Goal: Task Accomplishment & Management: Use online tool/utility

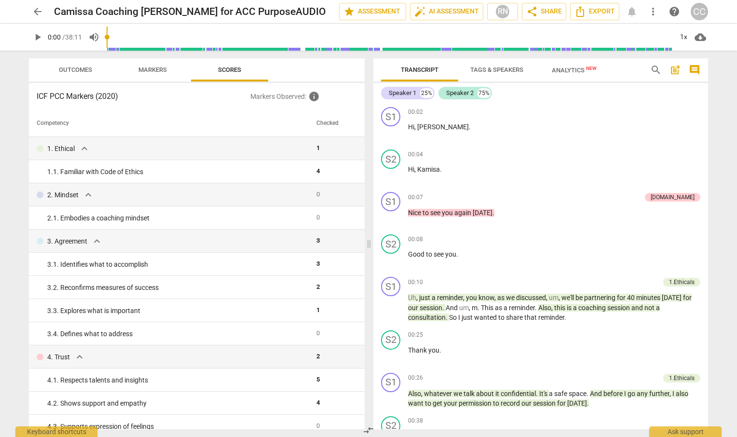
scroll to position [501, 0]
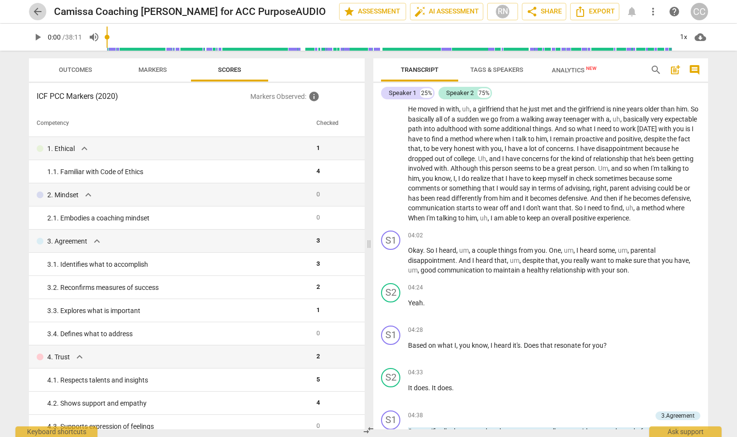
click at [39, 16] on span "arrow_back" at bounding box center [38, 12] width 12 height 12
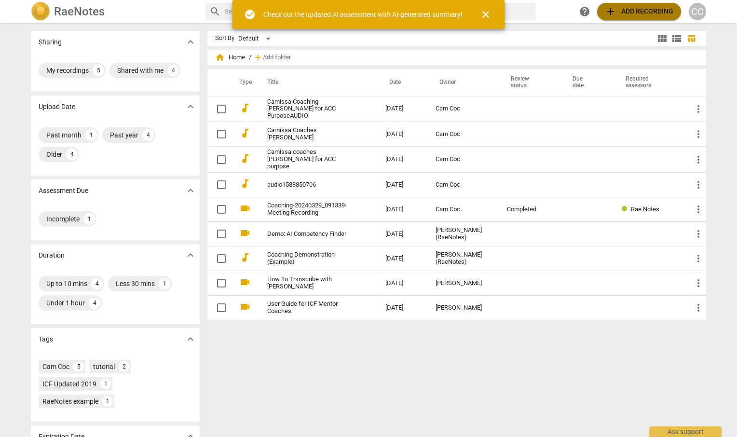
click at [626, 9] on span "add Add recording" at bounding box center [639, 12] width 68 height 12
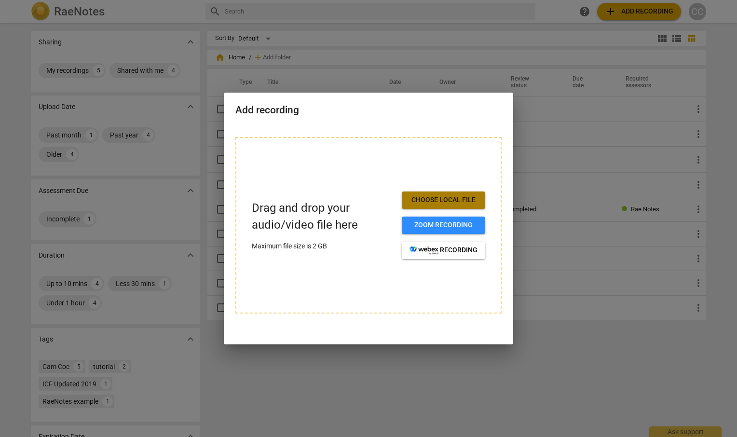
click at [424, 196] on span "Choose local file" at bounding box center [443, 200] width 68 height 10
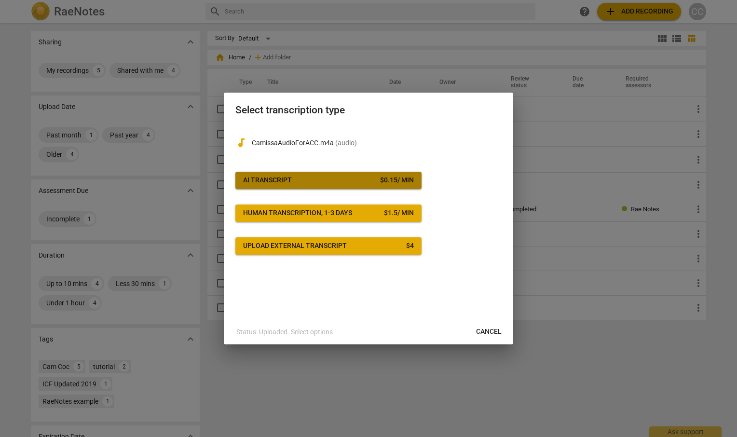
click at [282, 182] on div "AI Transcript" at bounding box center [267, 180] width 49 height 10
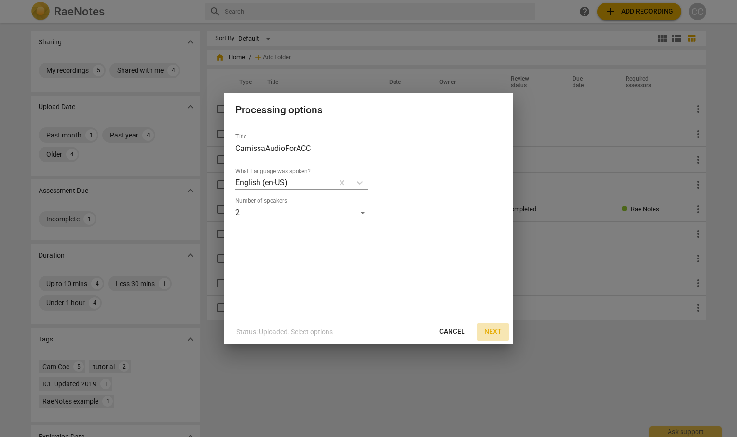
click at [494, 330] on span "Next" at bounding box center [492, 332] width 17 height 10
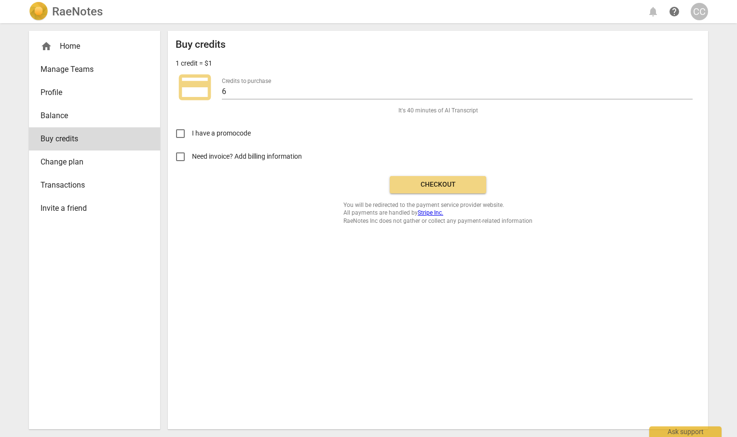
click at [425, 182] on span "Checkout" at bounding box center [437, 185] width 81 height 10
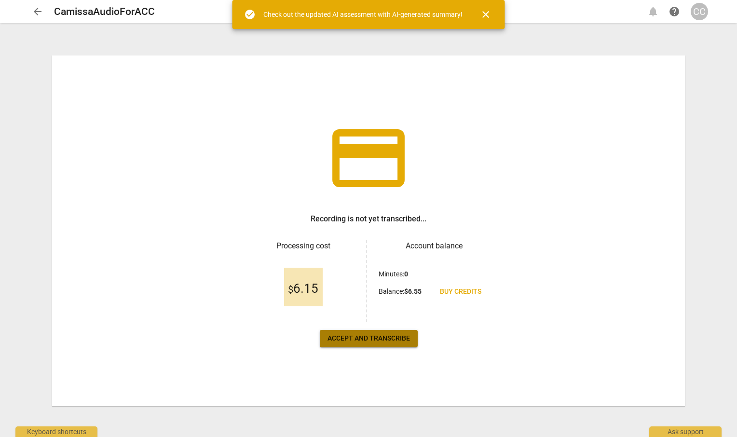
click at [345, 334] on span "Accept and transcribe" at bounding box center [368, 339] width 82 height 10
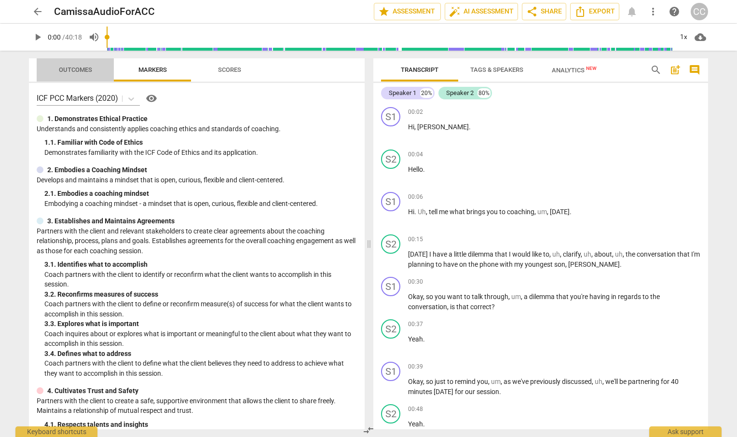
click at [85, 70] on span "Outcomes" at bounding box center [75, 69] width 33 height 7
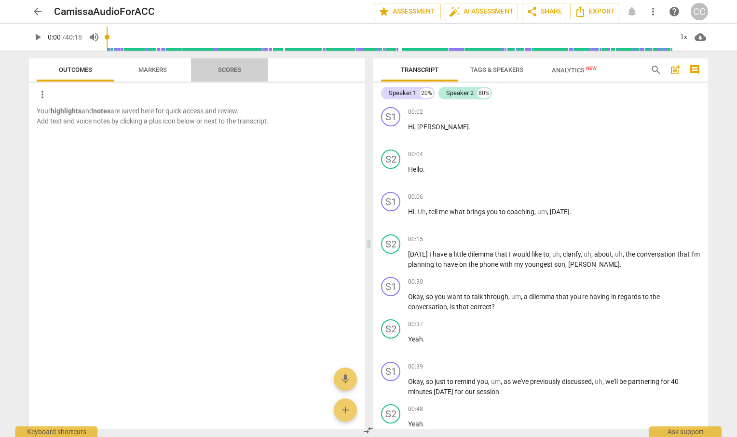
click at [234, 68] on span "Scores" at bounding box center [229, 69] width 23 height 7
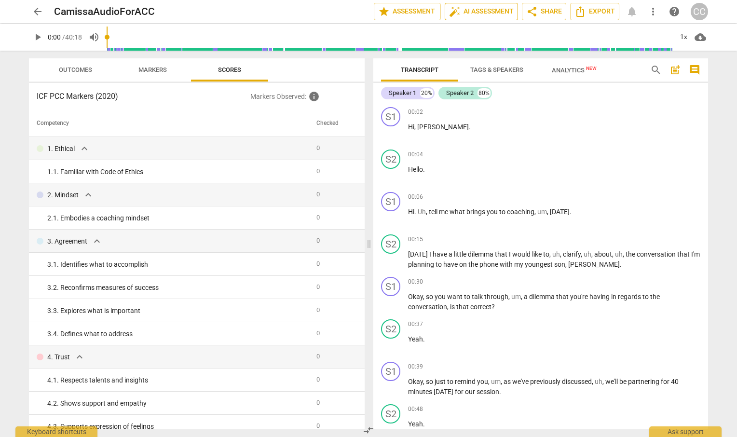
click at [467, 12] on span "auto_fix_high AI Assessment" at bounding box center [481, 12] width 65 height 12
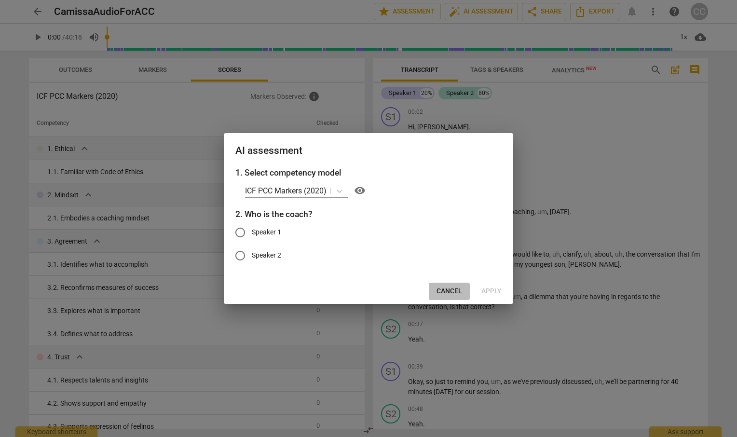
click at [449, 288] on span "Cancel" at bounding box center [449, 291] width 26 height 10
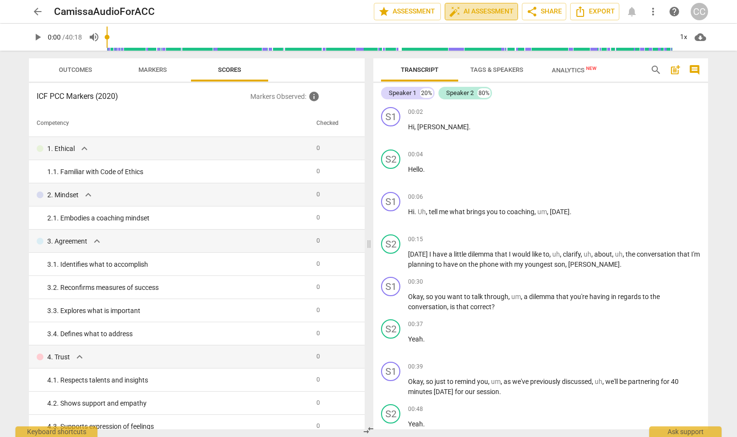
click at [482, 12] on span "auto_fix_high AI Assessment" at bounding box center [481, 12] width 65 height 12
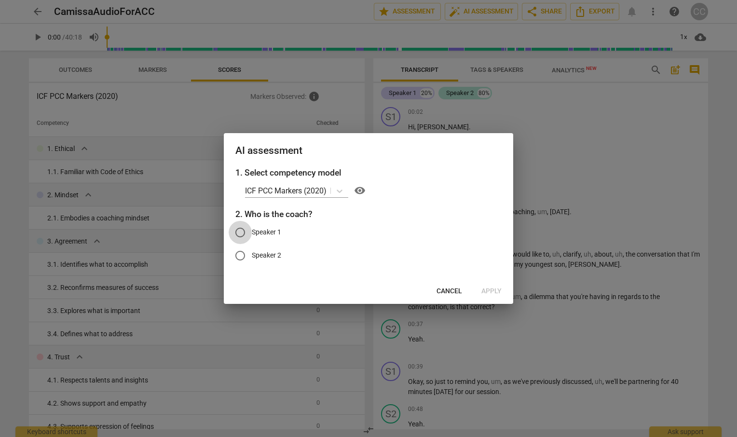
click at [240, 232] on input "Speaker 1" at bounding box center [239, 232] width 23 height 23
radio input "true"
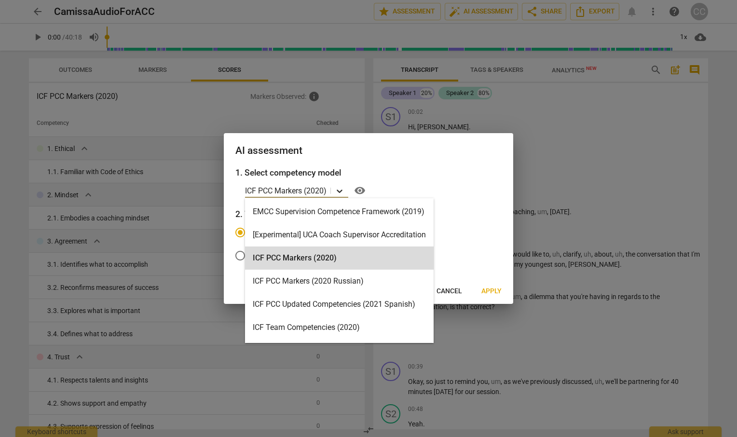
click at [340, 188] on icon at bounding box center [340, 191] width 10 height 10
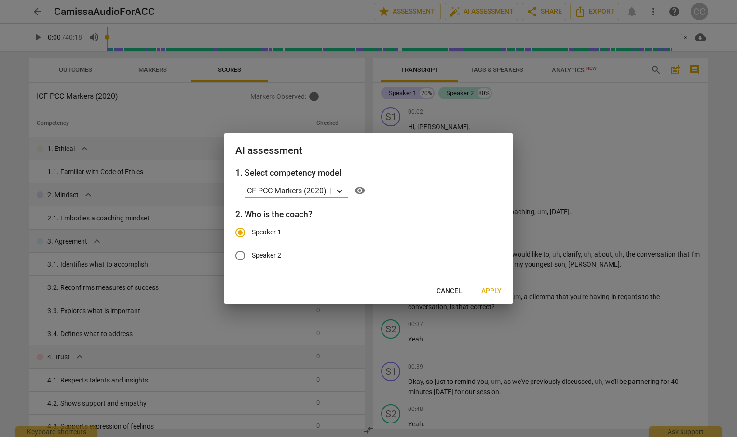
click at [340, 188] on icon at bounding box center [340, 191] width 10 height 10
click at [489, 289] on span "Apply" at bounding box center [491, 291] width 20 height 10
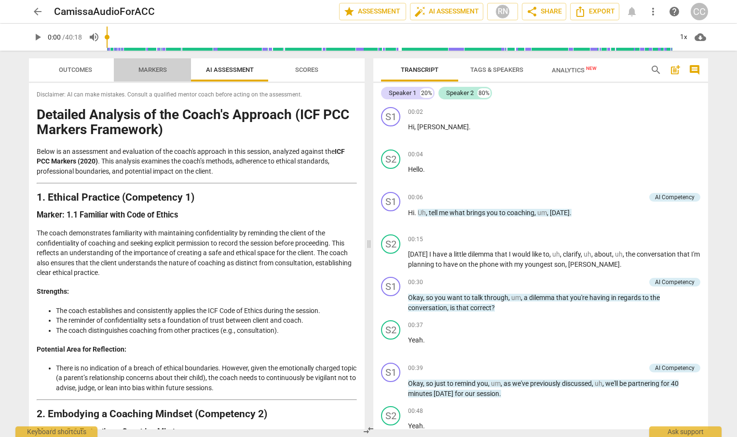
click at [144, 69] on span "Markers" at bounding box center [152, 69] width 28 height 7
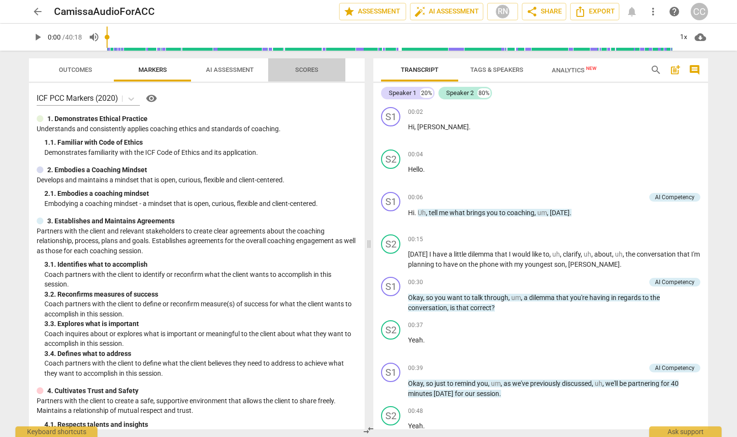
click at [309, 67] on span "Scores" at bounding box center [306, 69] width 23 height 7
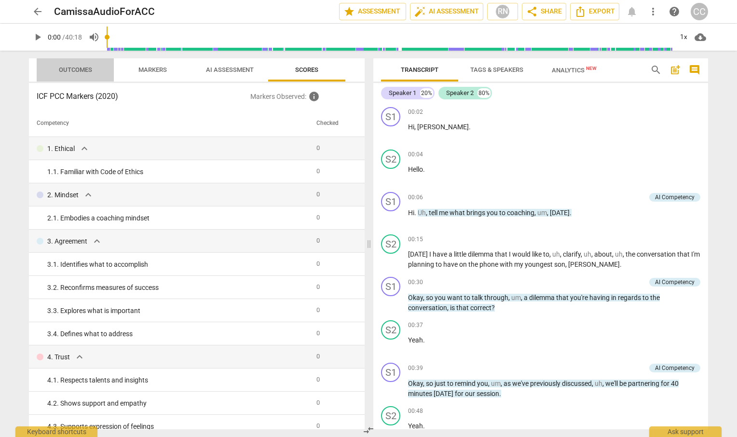
click at [69, 70] on span "Outcomes" at bounding box center [75, 69] width 33 height 7
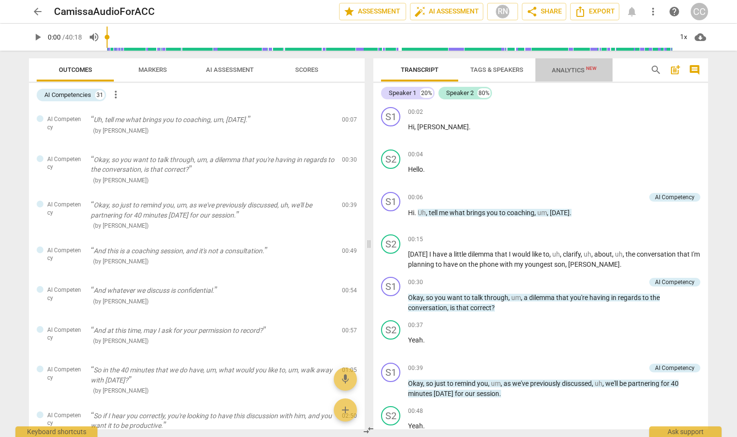
click at [567, 69] on span "Analytics New" at bounding box center [573, 70] width 45 height 7
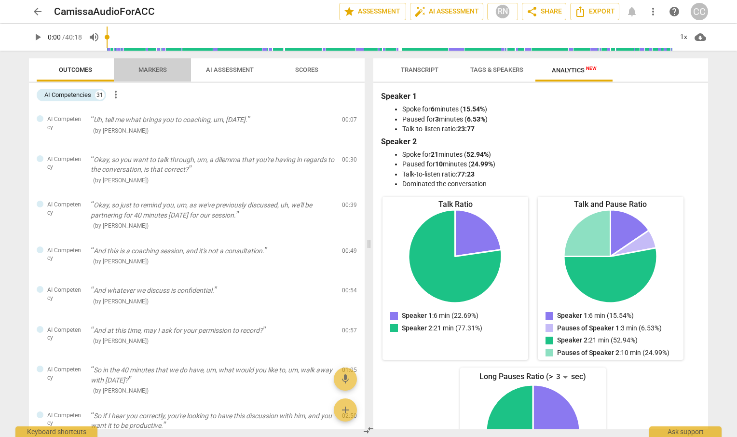
click at [155, 71] on span "Markers" at bounding box center [152, 69] width 28 height 7
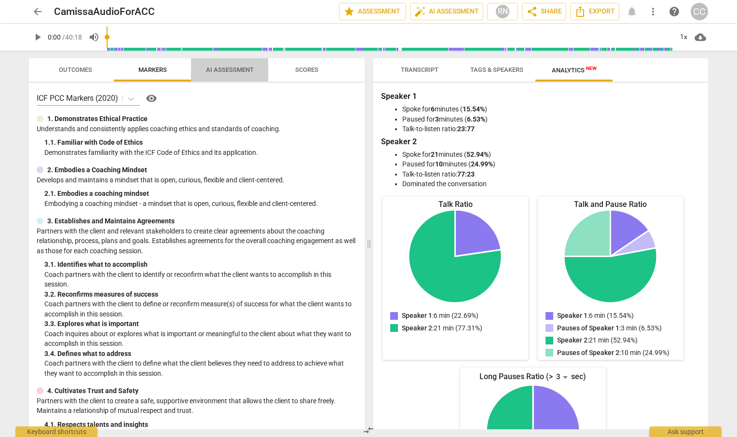
click at [225, 67] on span "AI Assessment" at bounding box center [230, 69] width 48 height 7
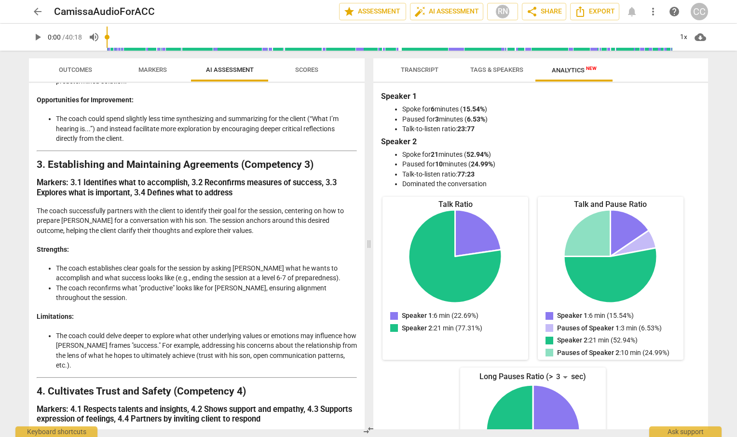
scroll to position [457, 0]
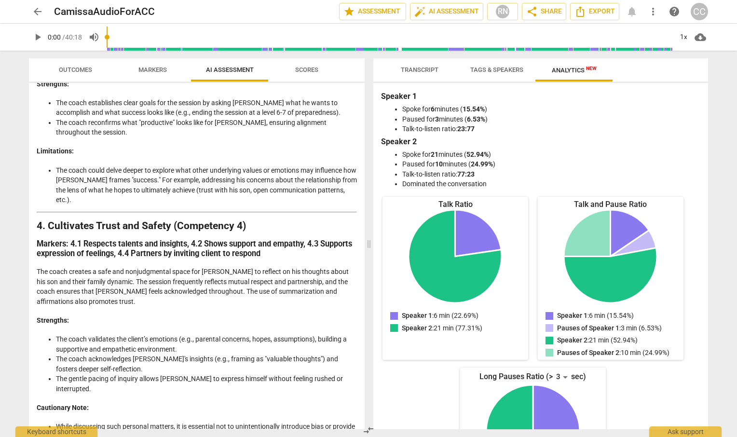
scroll to position [624, 0]
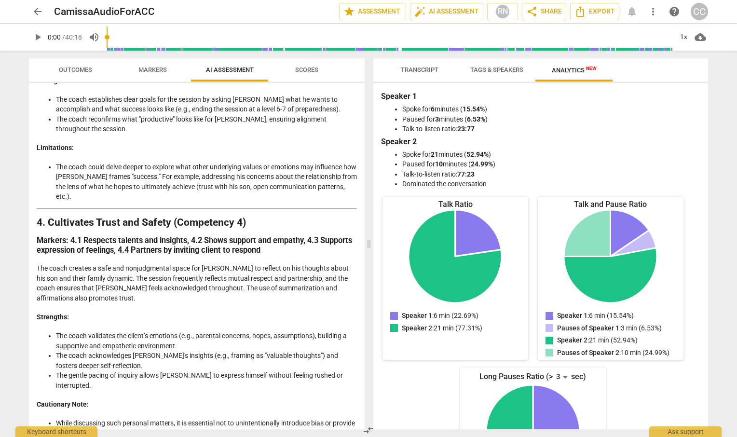
click at [178, 354] on li "The coach acknowledges [PERSON_NAME]'s insights (e.g., framing as "valuable tho…" at bounding box center [206, 360] width 301 height 20
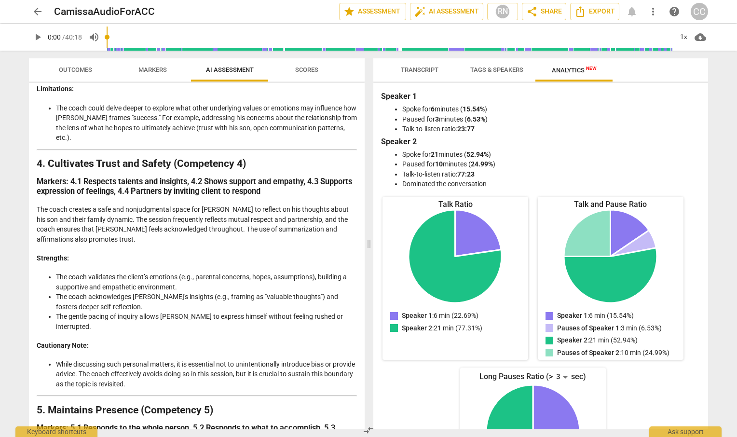
scroll to position [699, 0]
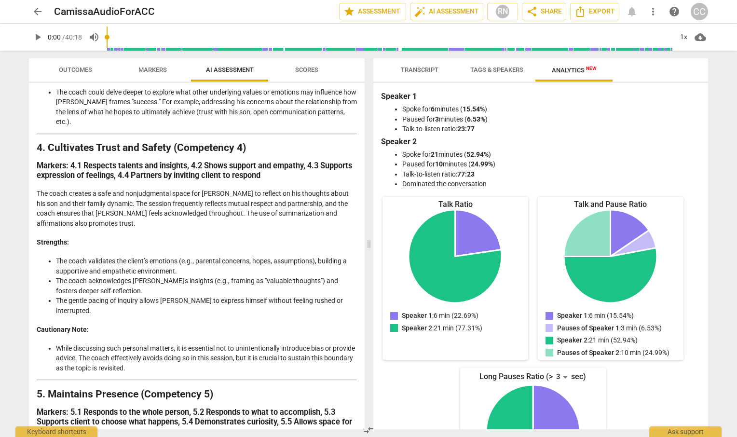
click at [313, 68] on span "Scores" at bounding box center [306, 69] width 23 height 7
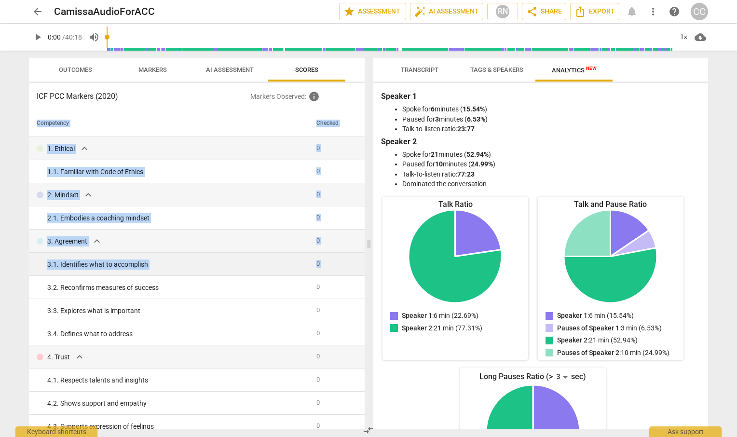
drag, startPoint x: 364, startPoint y: 147, endPoint x: 351, endPoint y: 258, distance: 112.2
click at [351, 258] on div "Outcomes Markers AI Assessment Scores ICF PCC Markers (2020) Markers Observed :…" at bounding box center [194, 244] width 347 height 386
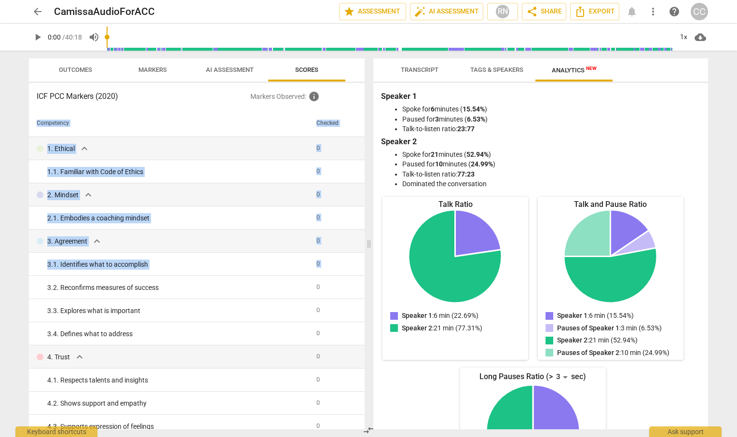
drag, startPoint x: 351, startPoint y: 258, endPoint x: 365, endPoint y: 158, distance: 101.3
click at [365, 158] on div "Outcomes Markers AI Assessment Scores ICF PCC Markers (2020) Markers Observed :…" at bounding box center [194, 244] width 347 height 386
drag, startPoint x: 365, startPoint y: 158, endPoint x: 365, endPoint y: 280, distance: 122.4
click at [365, 280] on div "Outcomes Markers AI Assessment Scores ICF PCC Markers (2020) Markers Observed :…" at bounding box center [194, 244] width 347 height 386
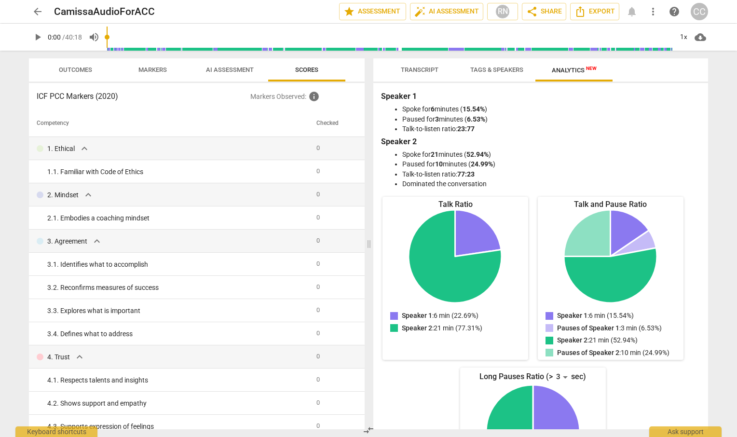
click at [365, 280] on div "Outcomes Markers AI Assessment Scores ICF PCC Markers (2020) Markers Observed :…" at bounding box center [194, 244] width 347 height 386
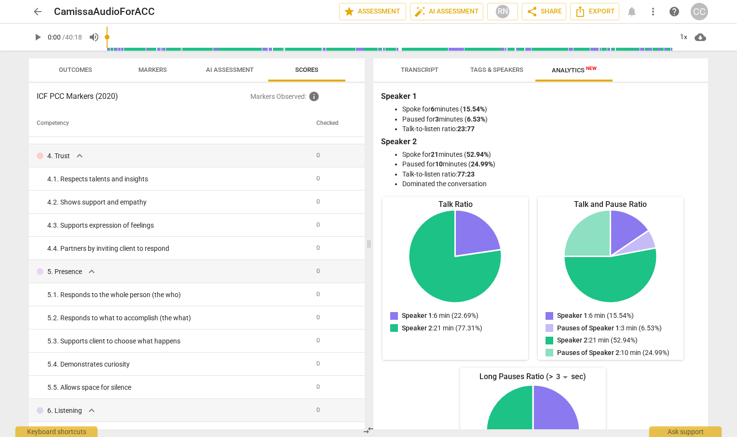
scroll to position [0, 0]
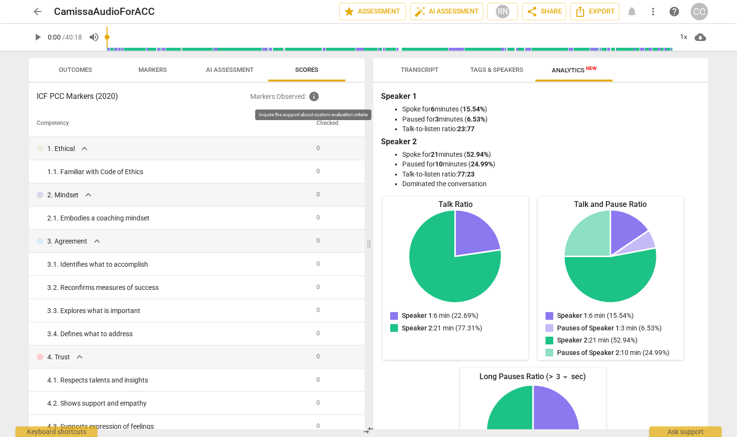
click at [314, 94] on span "info" at bounding box center [314, 97] width 12 height 12
click at [432, 67] on span "Transcript" at bounding box center [420, 69] width 38 height 7
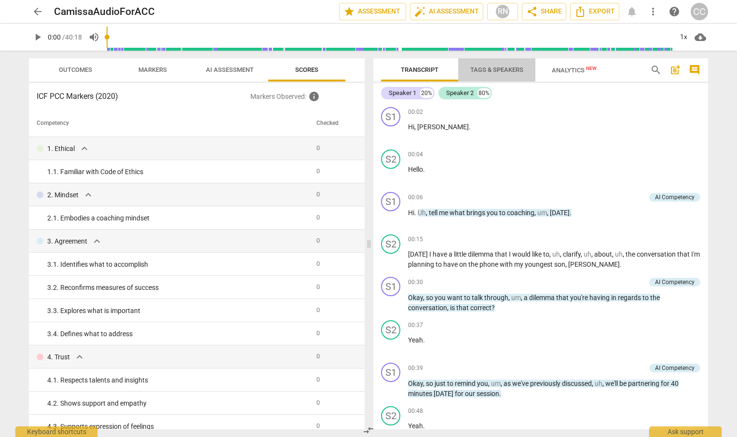
click at [500, 69] on span "Tags & Speakers" at bounding box center [496, 69] width 53 height 7
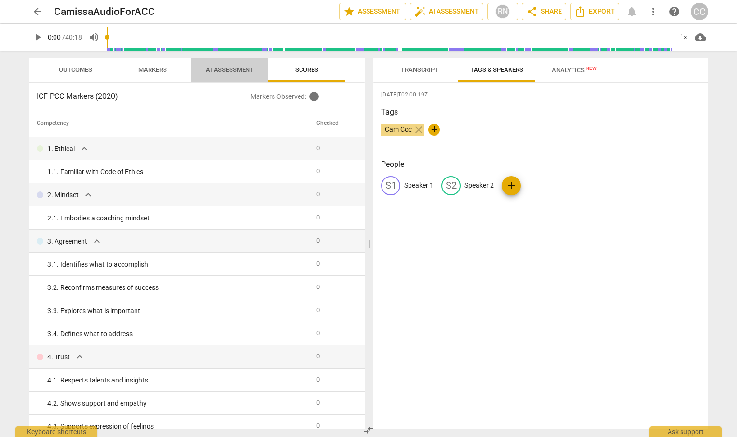
click at [221, 70] on span "AI Assessment" at bounding box center [230, 69] width 48 height 7
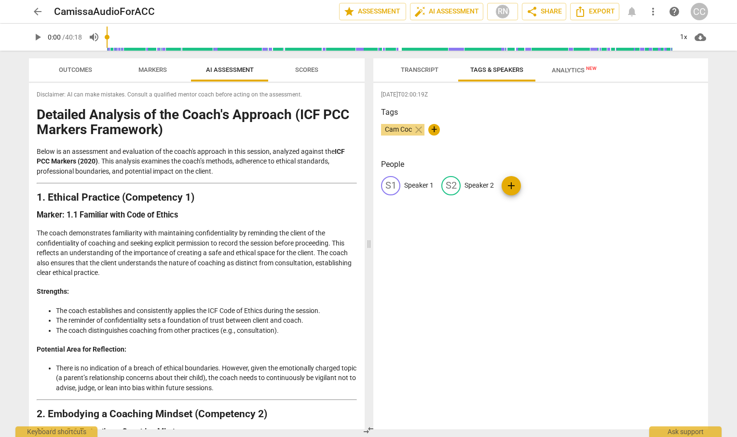
click at [140, 67] on span "Markers" at bounding box center [152, 69] width 28 height 7
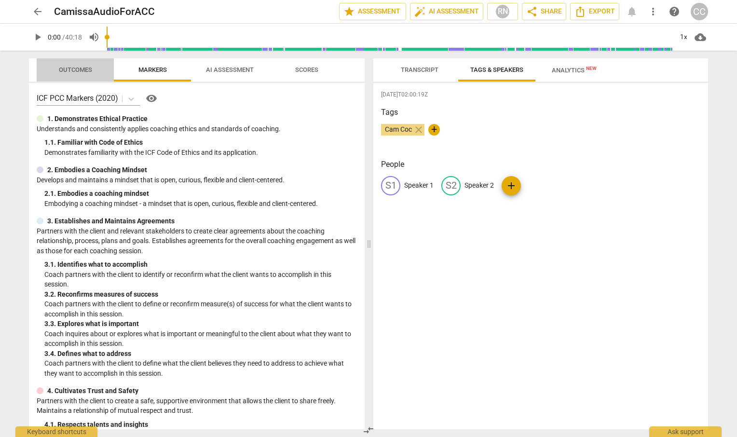
click at [77, 62] on button "Outcomes" at bounding box center [75, 69] width 77 height 23
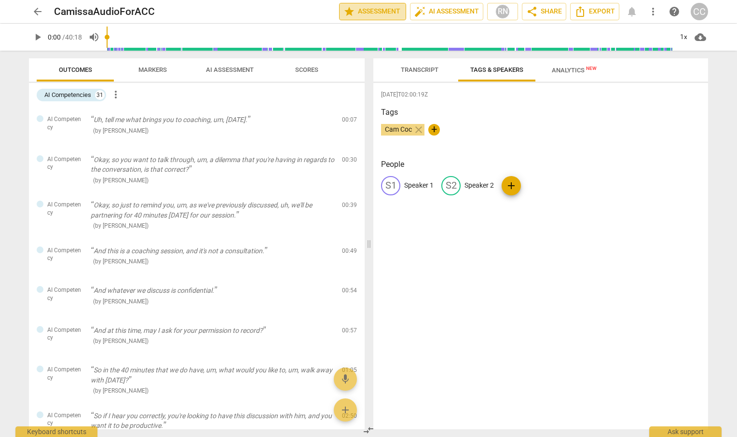
click at [369, 15] on span "star Assessment" at bounding box center [372, 12] width 58 height 12
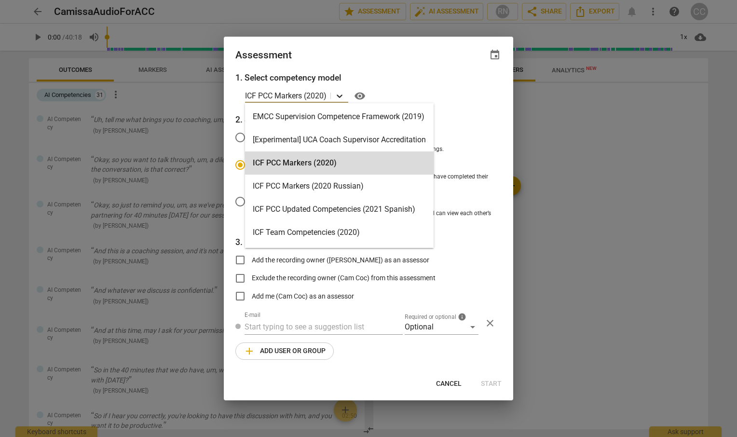
click at [342, 94] on icon at bounding box center [340, 96] width 10 height 10
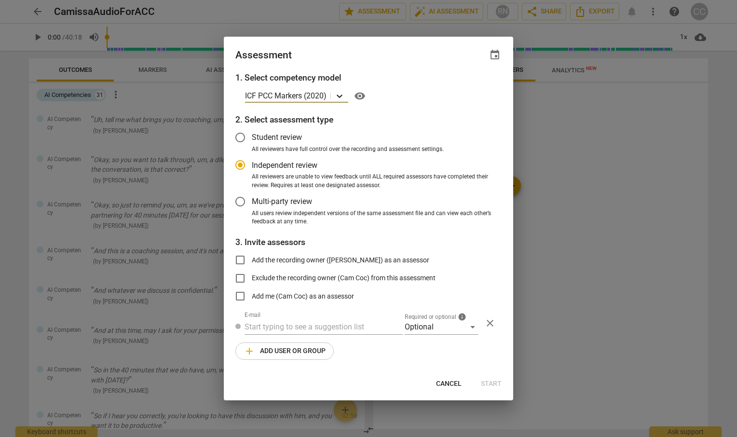
click at [342, 94] on icon at bounding box center [340, 96] width 10 height 10
click at [199, 150] on div at bounding box center [368, 218] width 737 height 437
radio input "false"
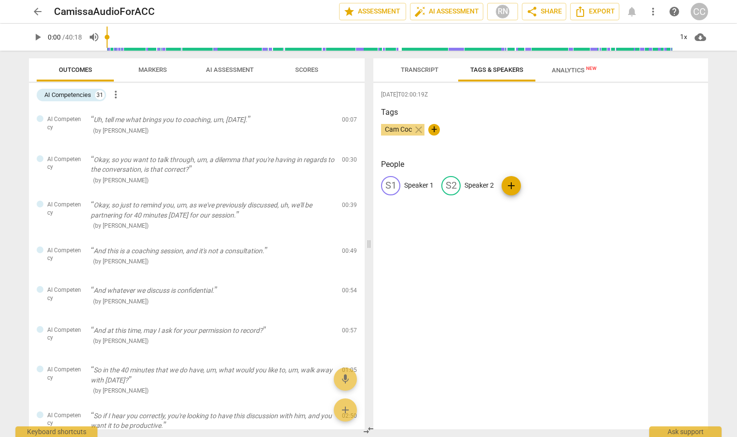
click at [219, 70] on span "AI Assessment" at bounding box center [230, 69] width 48 height 7
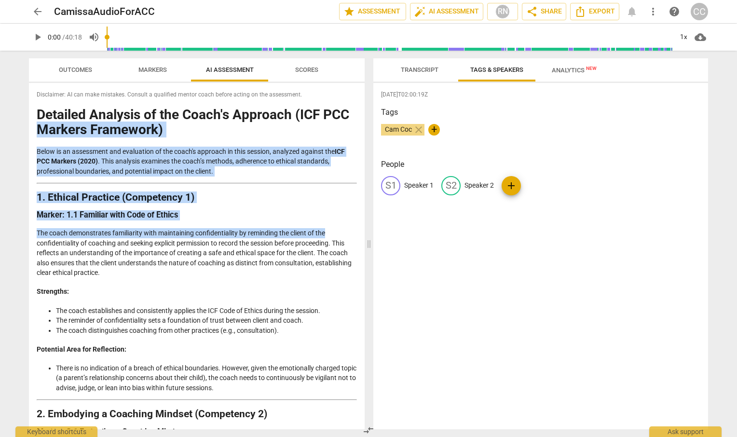
drag, startPoint x: 361, startPoint y: 110, endPoint x: 362, endPoint y: 229, distance: 119.1
click at [362, 229] on div "Disclaimer: AI can make mistakes. Consult a qualified mentor coach before actin…" at bounding box center [197, 256] width 336 height 346
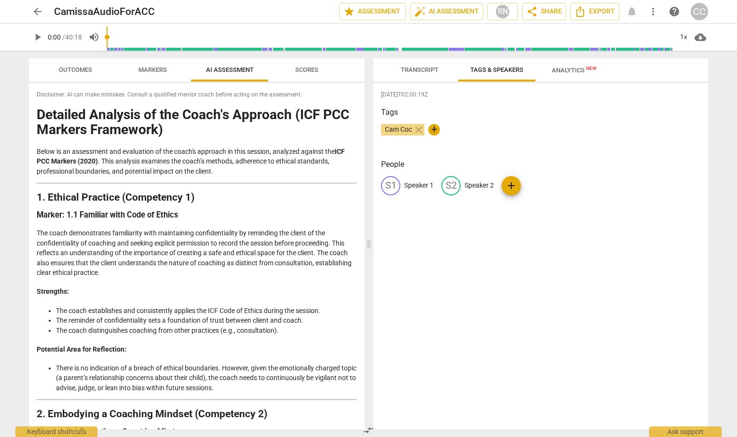
drag, startPoint x: 362, startPoint y: 229, endPoint x: 322, endPoint y: 242, distance: 42.2
click at [322, 242] on p "The coach demonstrates familiarity with maintaining confidentiality by remindin…" at bounding box center [197, 253] width 320 height 50
click at [590, 11] on span "Export" at bounding box center [594, 12] width 40 height 12
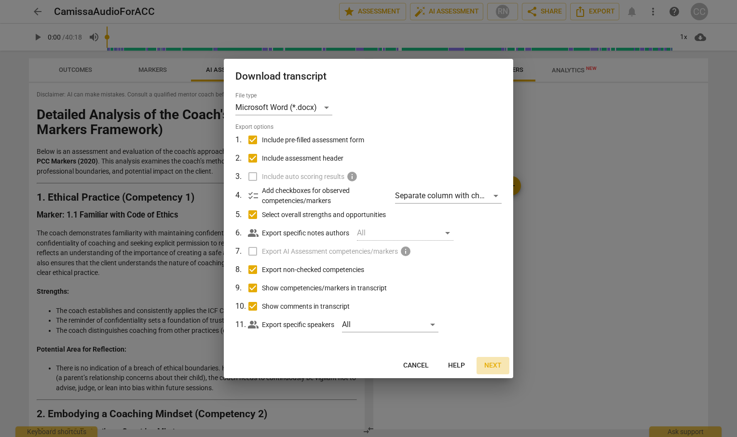
click at [492, 362] on span "Next" at bounding box center [492, 366] width 17 height 10
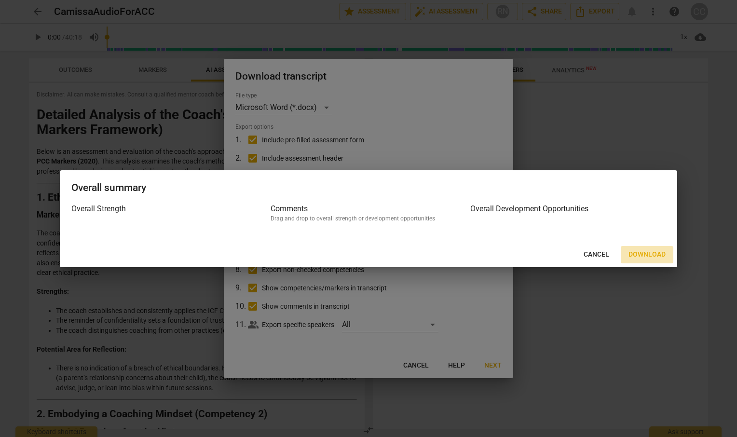
click at [638, 255] on span "Download" at bounding box center [646, 255] width 37 height 10
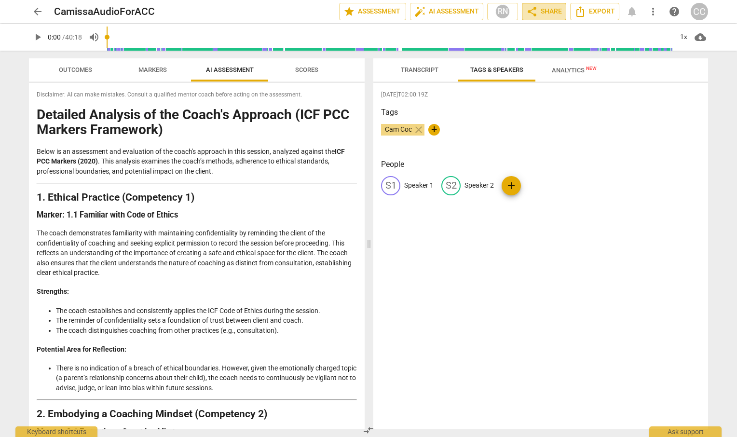
click at [532, 12] on span "share" at bounding box center [532, 12] width 12 height 12
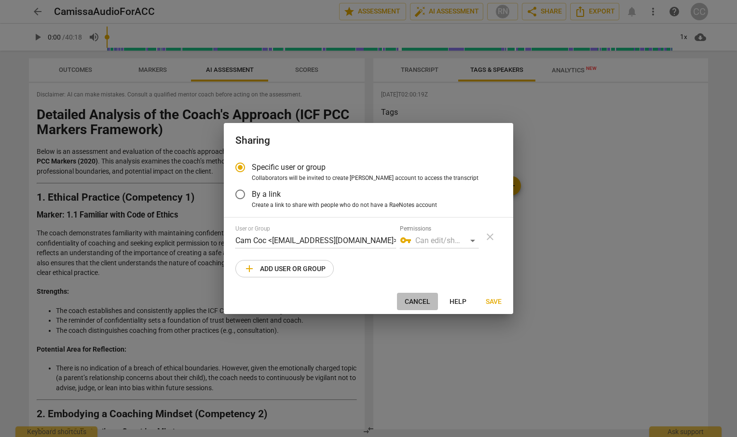
click at [416, 299] on span "Cancel" at bounding box center [417, 302] width 26 height 10
radio input "false"
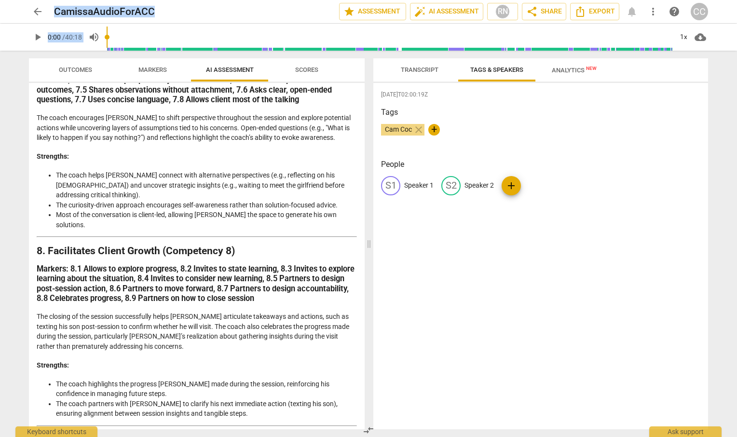
scroll to position [1718, 0]
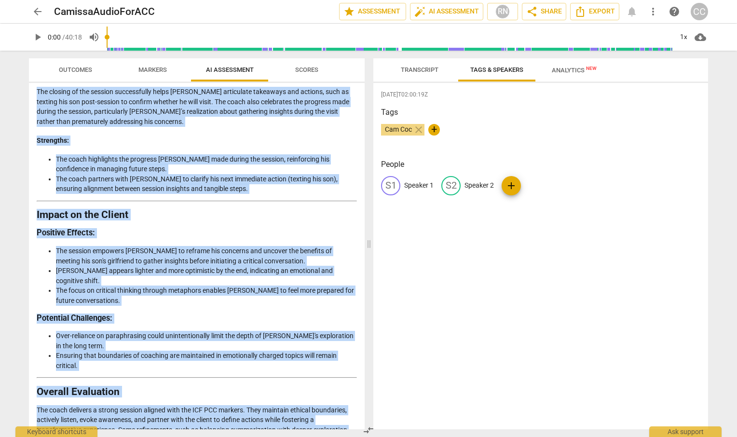
drag, startPoint x: 40, startPoint y: 112, endPoint x: 242, endPoint y: 422, distance: 370.4
click at [242, 422] on div "Disclaimer: AI can make mistakes. Consult a qualified mentor coach before actin…" at bounding box center [197, 256] width 336 height 346
copy div "Loremips Dolorsit am con Adipi'e Seddoeiu (TEM INC Utlabor Etdolorem) Aliqu en …"
click at [363, 6] on span "star Assessment" at bounding box center [372, 12] width 58 height 12
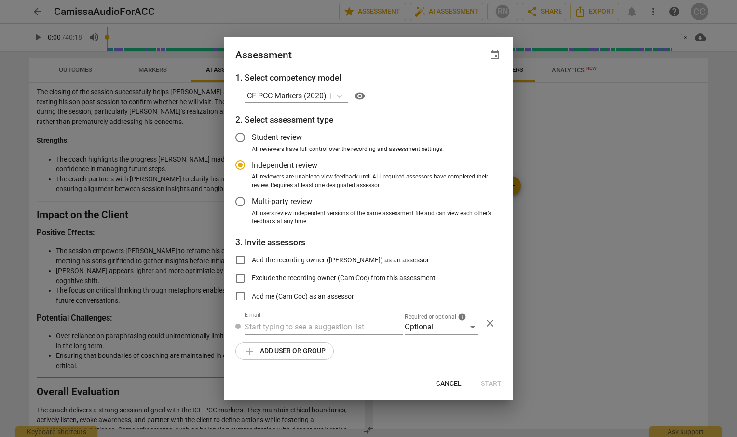
click at [388, 351] on div "1. Select competency model ICF PCC Markers (2020) visibility 2. Select assessme…" at bounding box center [368, 221] width 289 height 300
click at [446, 383] on span "Cancel" at bounding box center [449, 384] width 26 height 10
radio input "false"
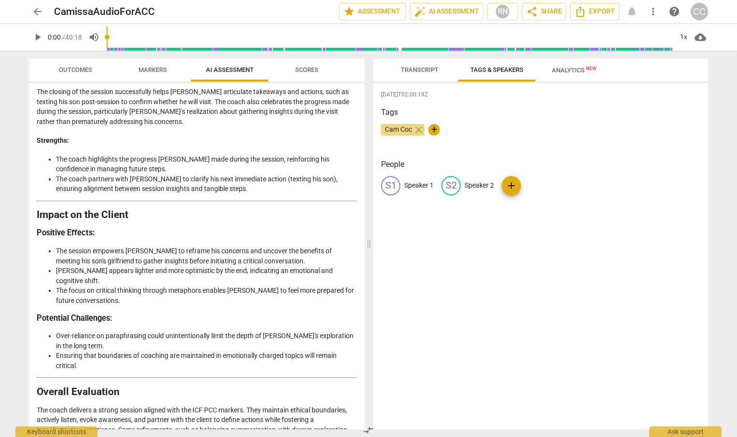
click at [37, 11] on span "arrow_back" at bounding box center [38, 12] width 12 height 12
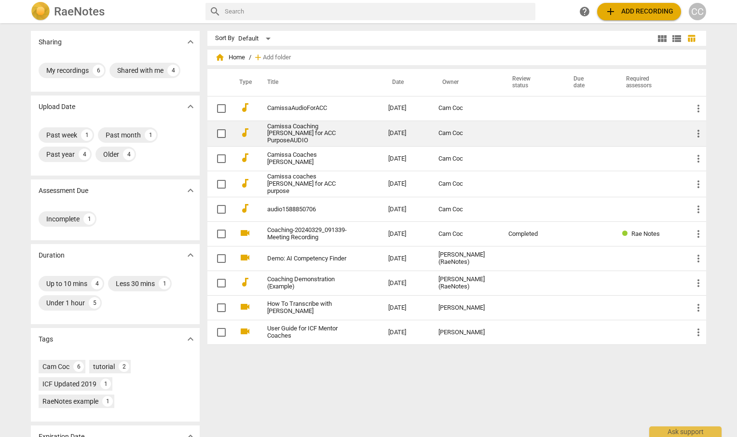
click at [285, 137] on link "Camissa Coaching [PERSON_NAME] for ACC PurposeAUDIO" at bounding box center [310, 134] width 86 height 22
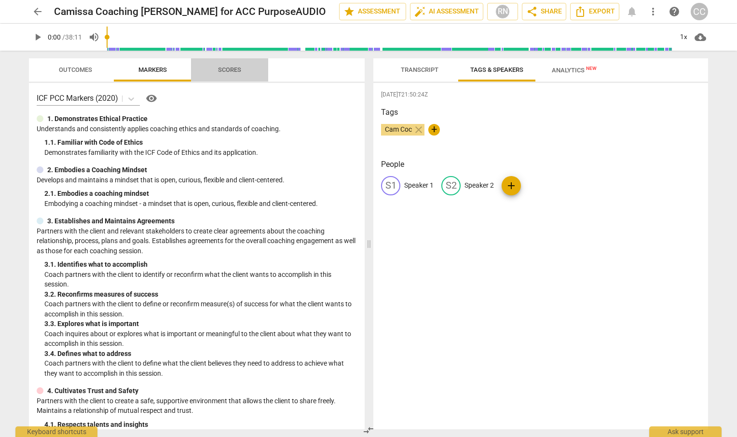
click at [235, 69] on span "Scores" at bounding box center [229, 69] width 23 height 7
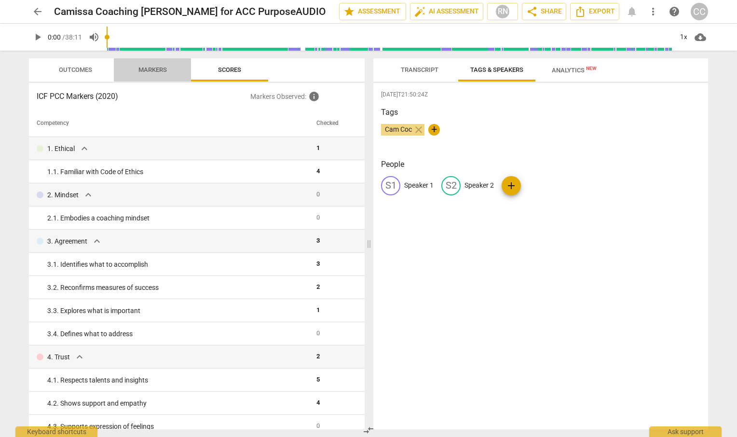
click at [150, 71] on span "Markers" at bounding box center [152, 69] width 28 height 7
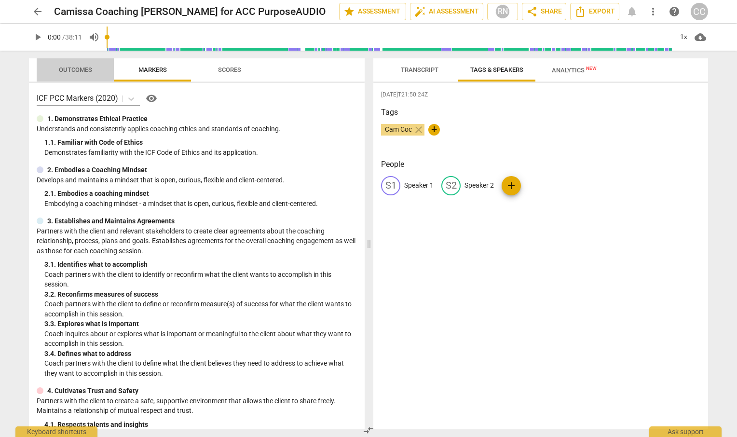
click at [73, 68] on span "Outcomes" at bounding box center [75, 69] width 33 height 7
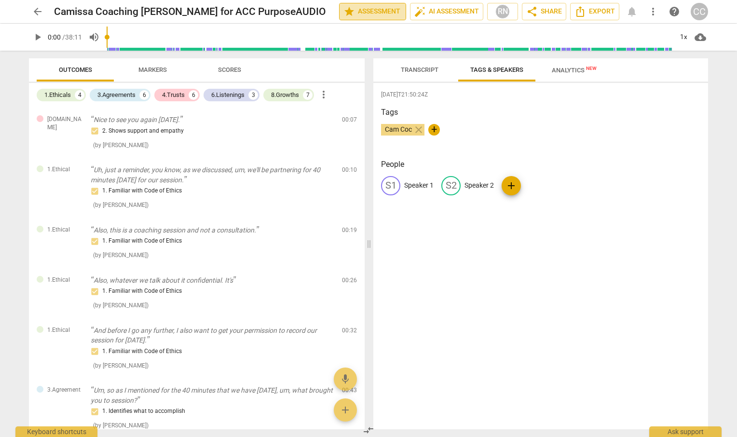
click at [369, 11] on span "star Assessment" at bounding box center [372, 12] width 58 height 12
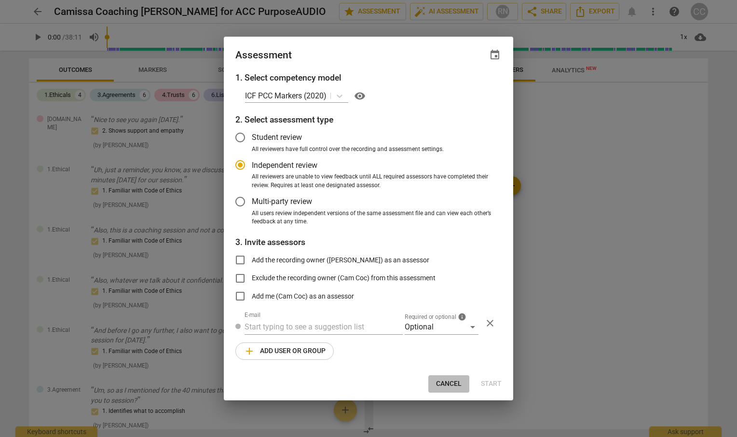
click at [446, 382] on span "Cancel" at bounding box center [449, 384] width 26 height 10
radio input "false"
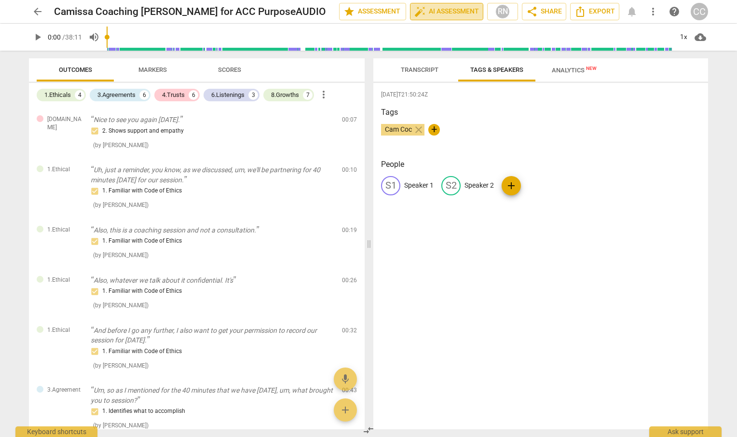
click at [437, 10] on span "auto_fix_high AI Assessment" at bounding box center [446, 12] width 65 height 12
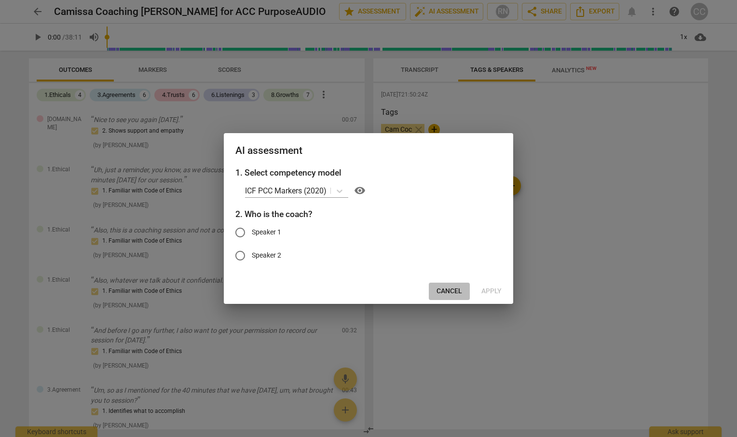
click at [448, 295] on span "Cancel" at bounding box center [449, 291] width 26 height 10
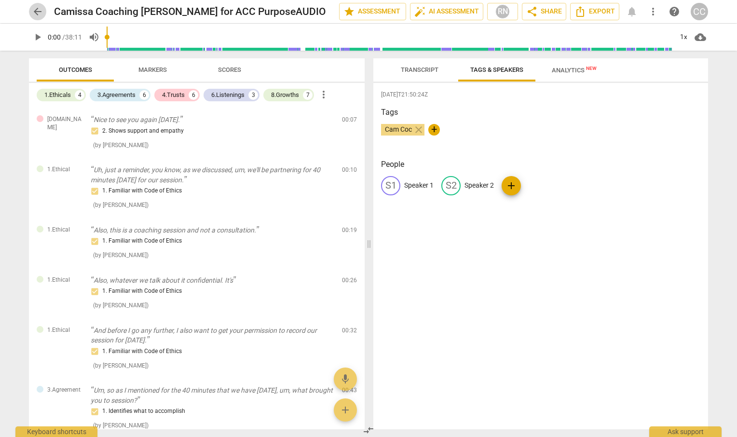
click at [39, 12] on span "arrow_back" at bounding box center [38, 12] width 12 height 12
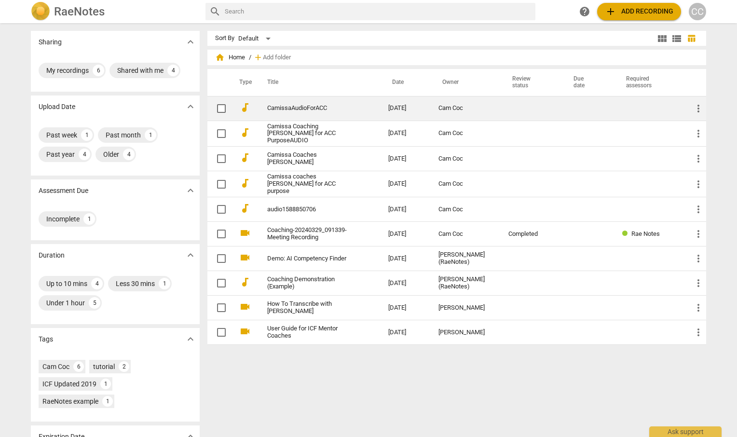
click at [301, 107] on link "CamissaAudioForACC" at bounding box center [310, 108] width 86 height 7
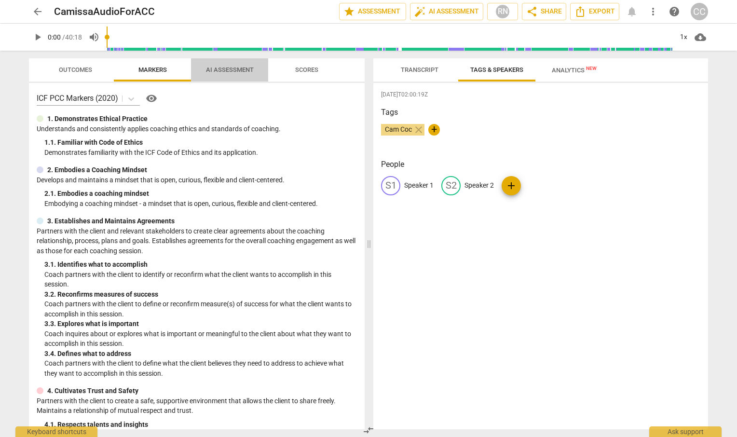
click at [224, 68] on span "AI Assessment" at bounding box center [230, 69] width 48 height 7
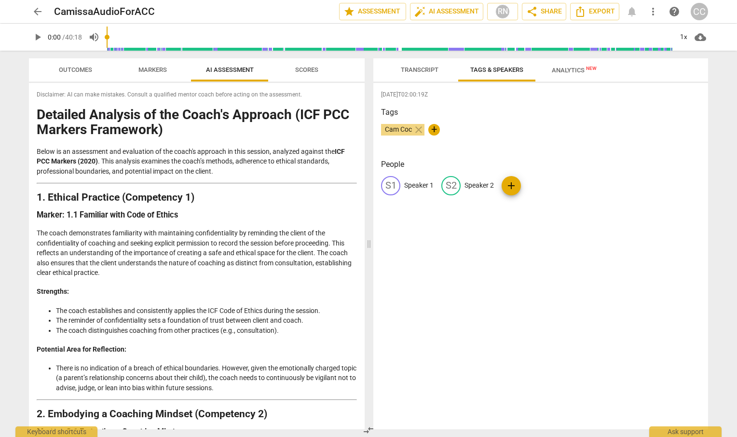
click at [297, 70] on span "Scores" at bounding box center [306, 69] width 23 height 7
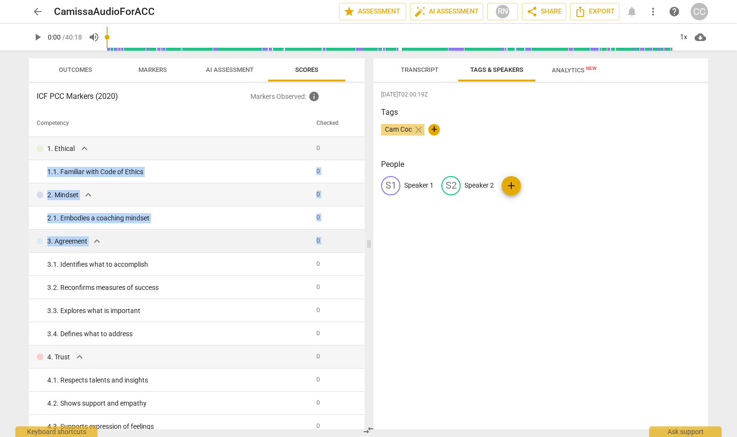
drag, startPoint x: 361, startPoint y: 151, endPoint x: 359, endPoint y: 232, distance: 80.5
click at [359, 232] on td at bounding box center [359, 240] width 11 height 23
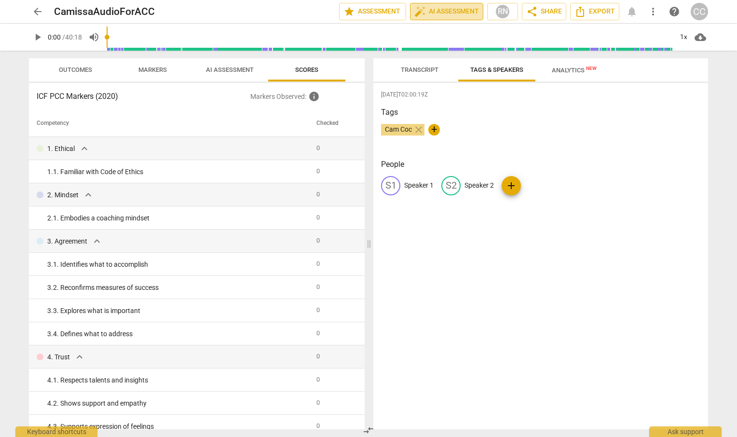
click at [440, 13] on span "auto_fix_high AI Assessment" at bounding box center [446, 12] width 65 height 12
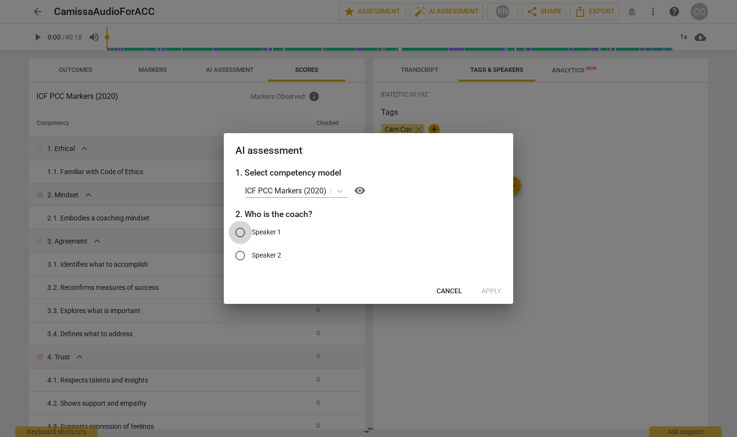
click at [242, 230] on input "Speaker 1" at bounding box center [239, 232] width 23 height 23
radio input "true"
click at [493, 293] on span "Apply" at bounding box center [491, 291] width 20 height 10
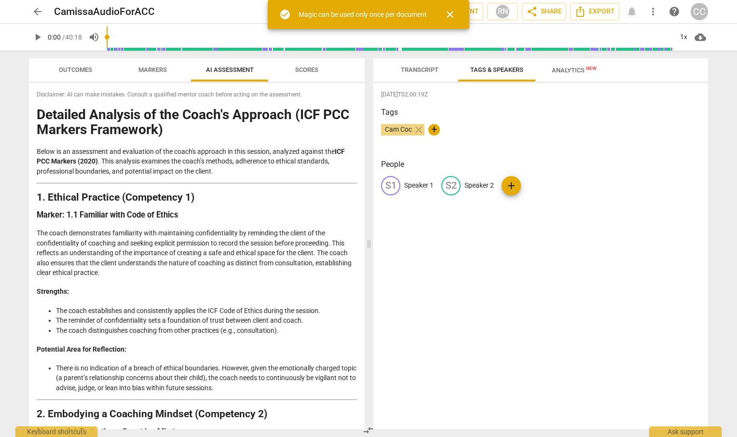
scroll to position [303, 0]
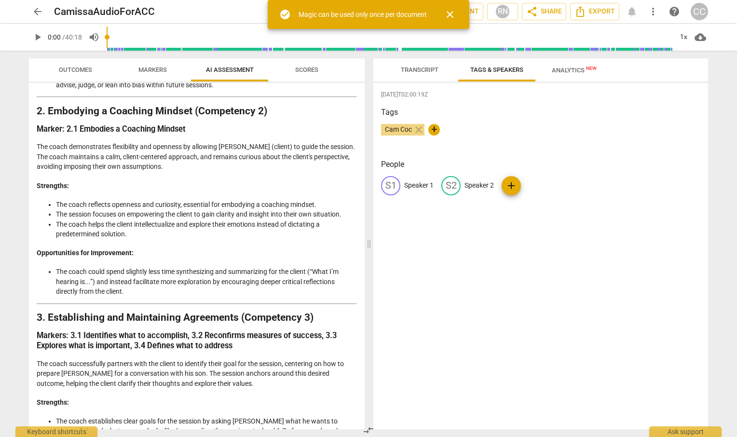
click at [452, 13] on span "close" at bounding box center [450, 15] width 12 height 12
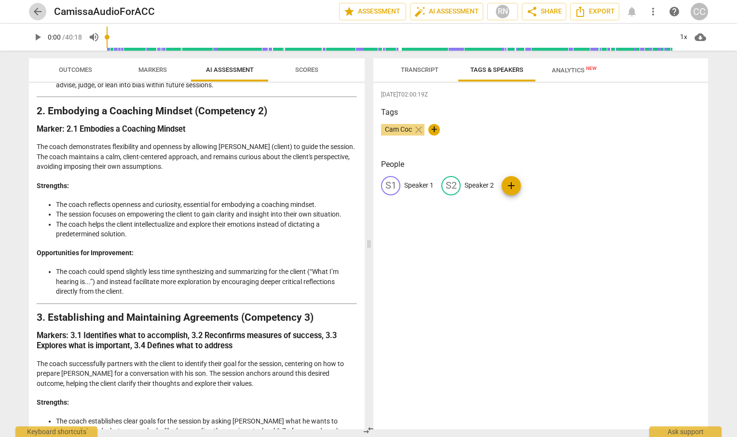
click at [33, 12] on span "arrow_back" at bounding box center [38, 12] width 12 height 12
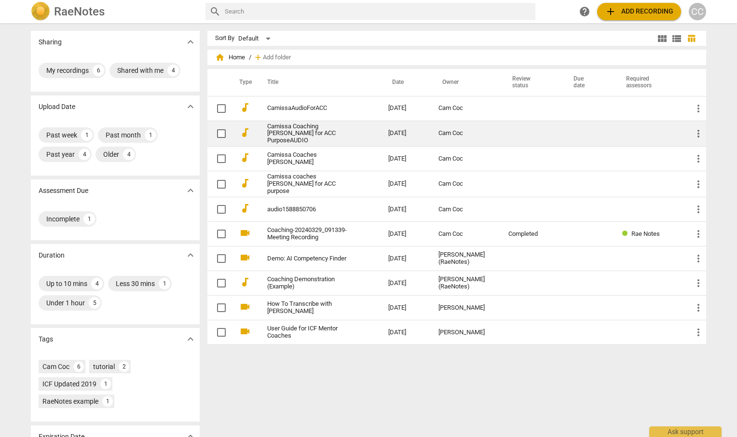
click at [302, 131] on link "Camissa Coaching [PERSON_NAME] for ACC PurposeAUDIO" at bounding box center [310, 134] width 86 height 22
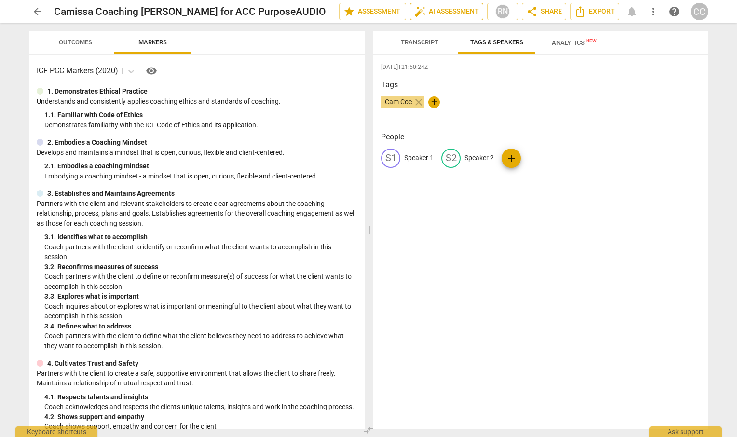
click at [434, 15] on span "auto_fix_high AI Assessment" at bounding box center [446, 12] width 65 height 12
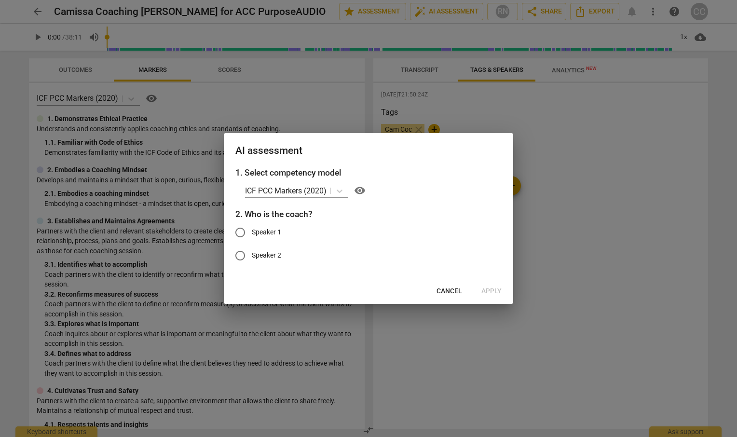
click at [236, 230] on input "Speaker 1" at bounding box center [239, 232] width 23 height 23
radio input "true"
drag, startPoint x: 376, startPoint y: 134, endPoint x: 372, endPoint y: 166, distance: 33.0
click at [372, 166] on div "AI assessment 1. Select competency model ICF PCC Markers (2020) visibility 2. W…" at bounding box center [368, 218] width 289 height 170
click at [489, 290] on span "Apply" at bounding box center [491, 291] width 20 height 10
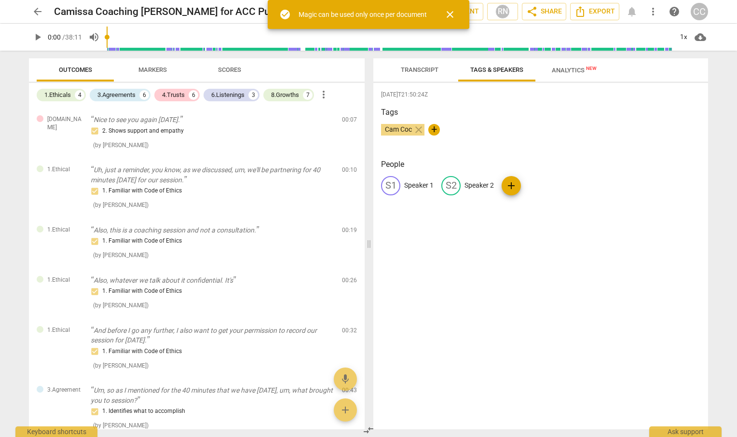
click at [453, 13] on span "close" at bounding box center [450, 15] width 12 height 12
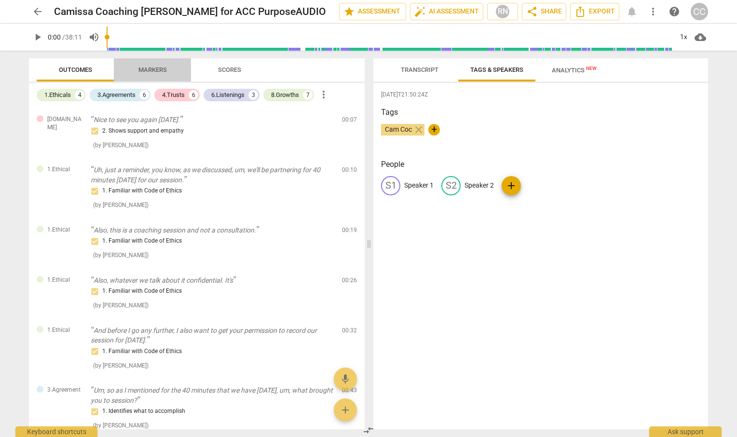
click at [150, 64] on span "Markers" at bounding box center [153, 70] width 52 height 13
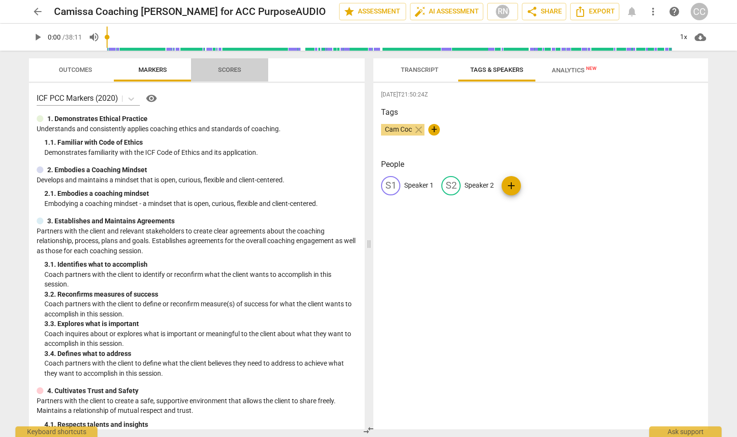
click at [225, 68] on span "Scores" at bounding box center [229, 69] width 23 height 7
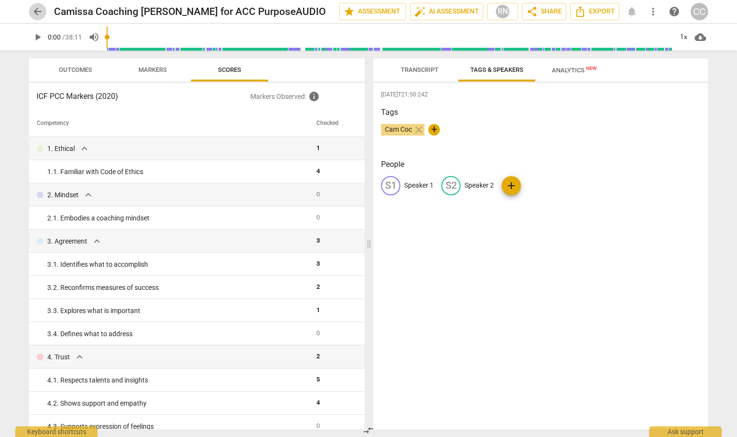
click at [40, 13] on span "arrow_back" at bounding box center [38, 12] width 12 height 12
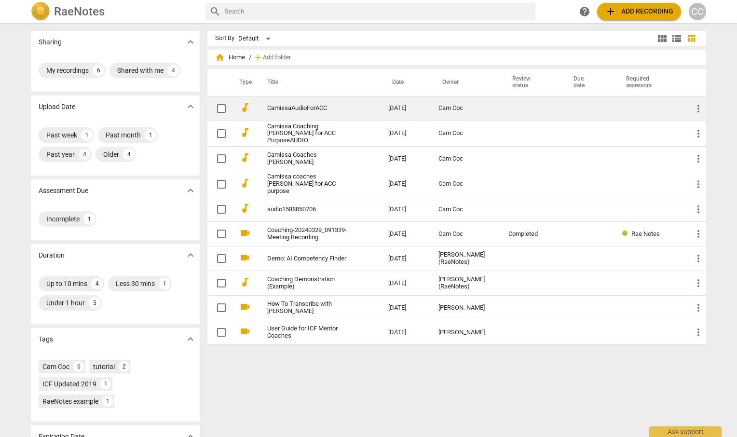
click at [296, 103] on td "CamissaAudioForACC" at bounding box center [317, 108] width 125 height 25
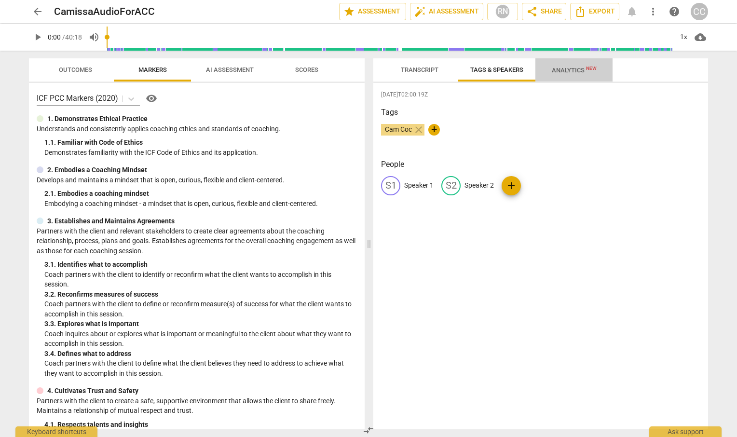
click at [563, 68] on span "Analytics New" at bounding box center [573, 70] width 45 height 7
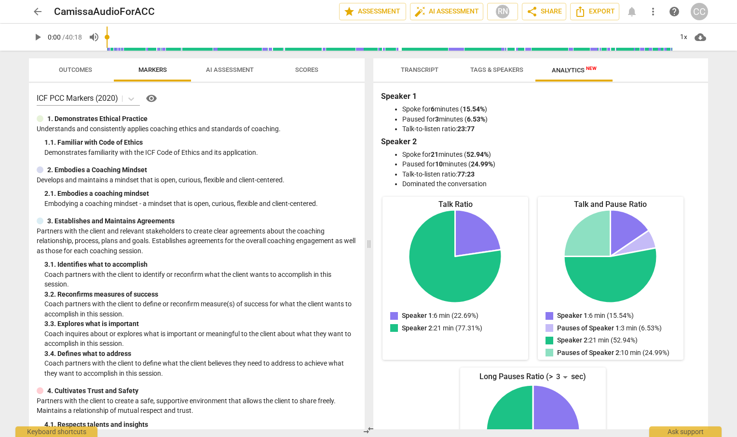
click at [306, 65] on span "Scores" at bounding box center [306, 70] width 46 height 13
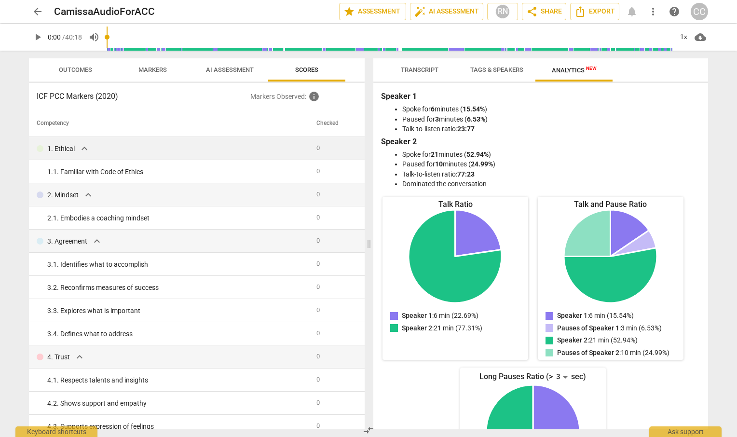
click at [316, 147] on span "0" at bounding box center [317, 147] width 3 height 7
click at [315, 97] on span "info" at bounding box center [314, 97] width 12 height 12
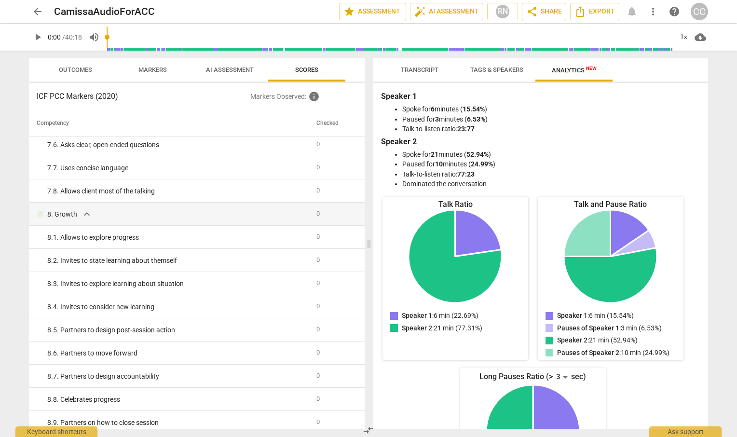
scroll to position [796, 0]
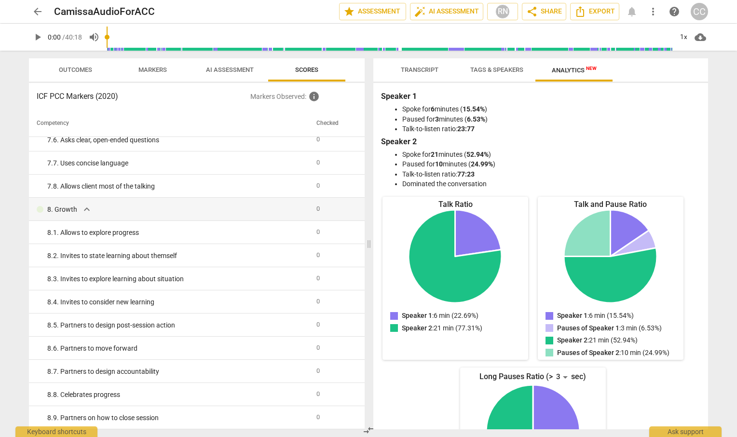
click at [218, 64] on span "AI Assessment" at bounding box center [229, 70] width 71 height 13
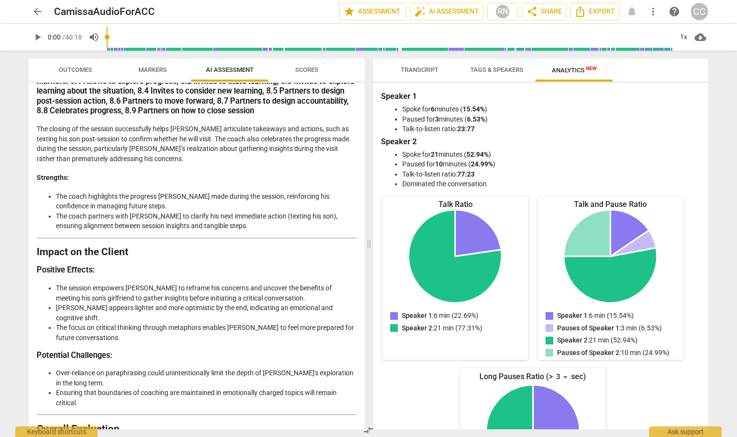
scroll to position [1718, 0]
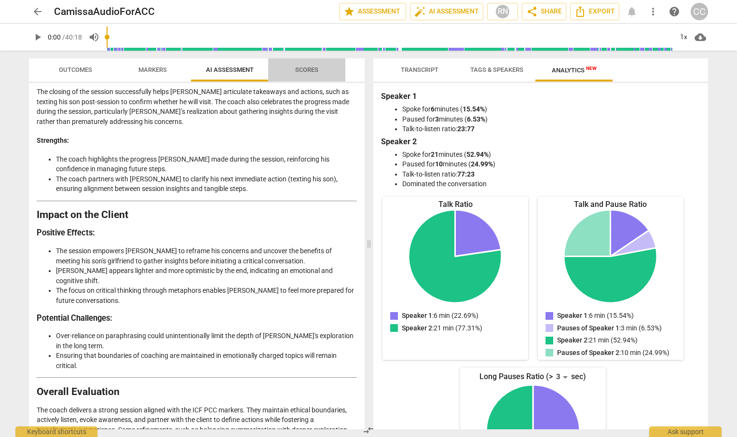
click at [310, 70] on span "Scores" at bounding box center [306, 69] width 23 height 7
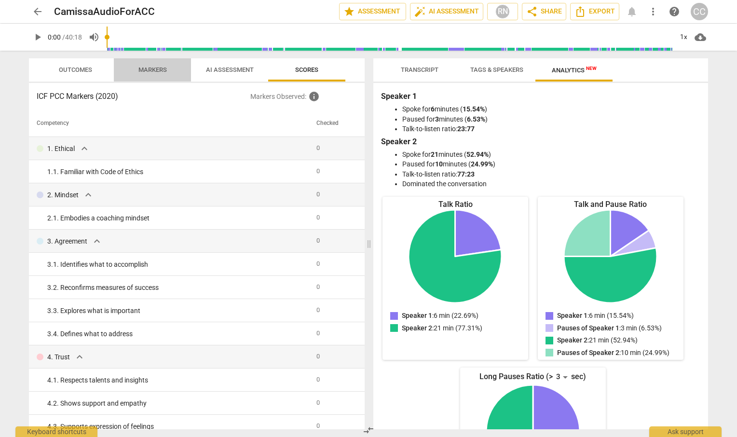
click at [145, 67] on span "Markers" at bounding box center [152, 69] width 28 height 7
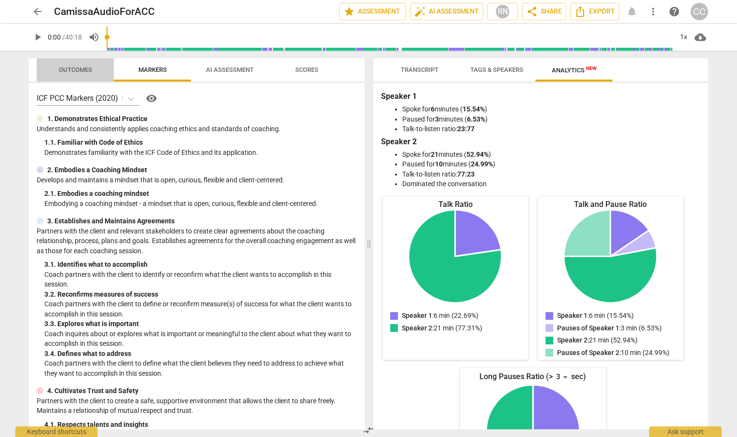
click at [76, 68] on span "Outcomes" at bounding box center [75, 69] width 33 height 7
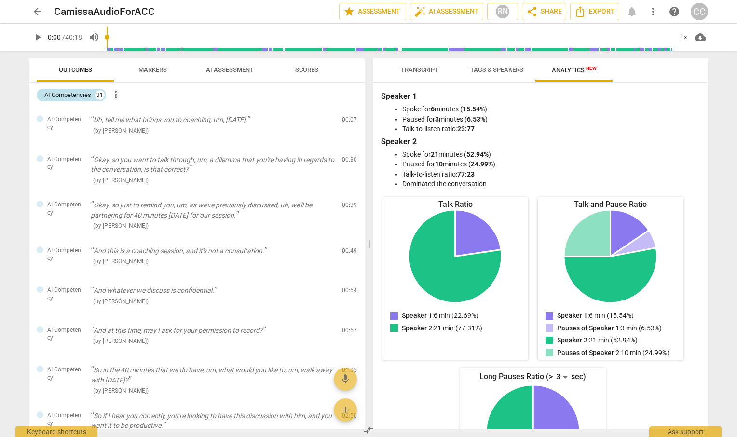
click at [71, 94] on div "AI Competencies" at bounding box center [67, 95] width 47 height 10
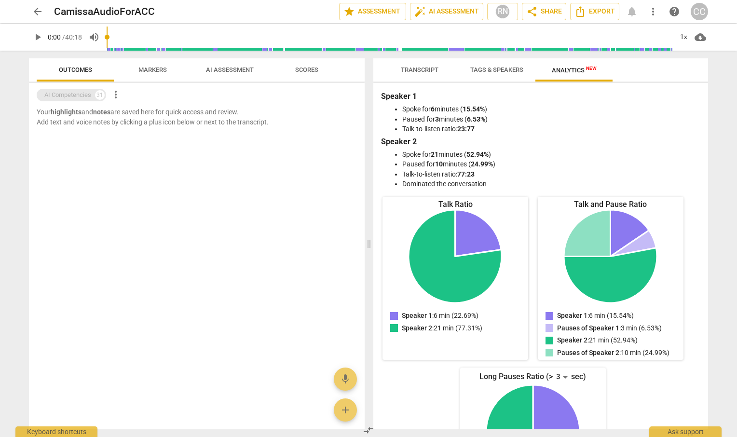
click at [71, 94] on div "AI Competencies" at bounding box center [67, 95] width 47 height 10
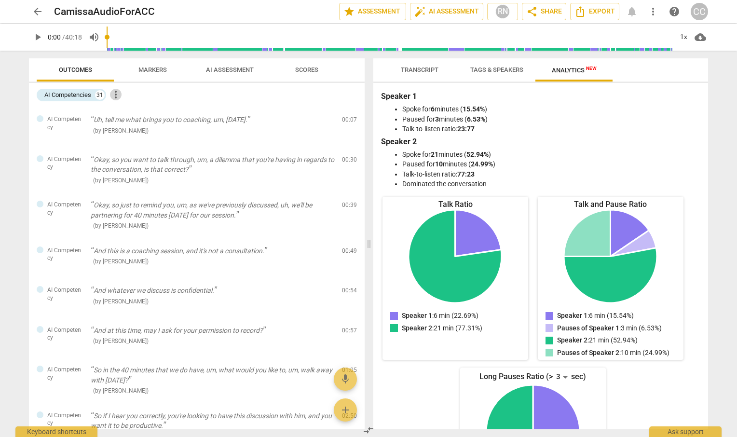
click at [117, 96] on span "more_vert" at bounding box center [116, 95] width 12 height 12
click at [81, 92] on div at bounding box center [368, 218] width 737 height 437
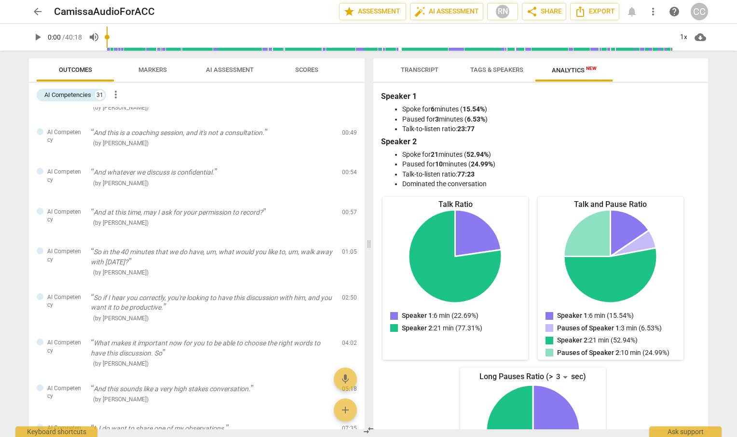
scroll to position [0, 0]
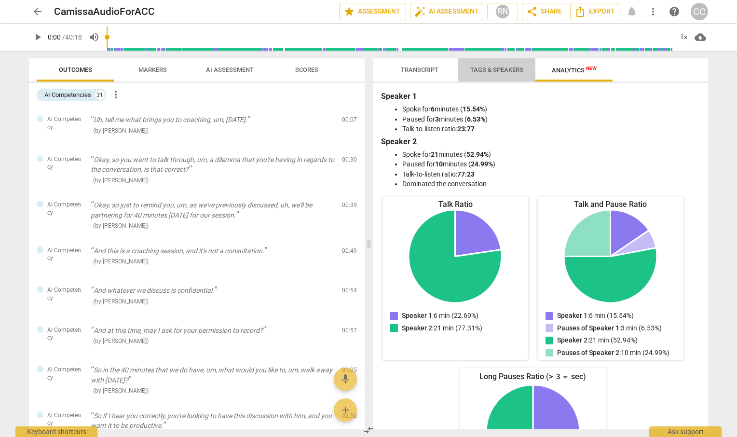
click at [491, 67] on span "Tags & Speakers" at bounding box center [496, 69] width 53 height 7
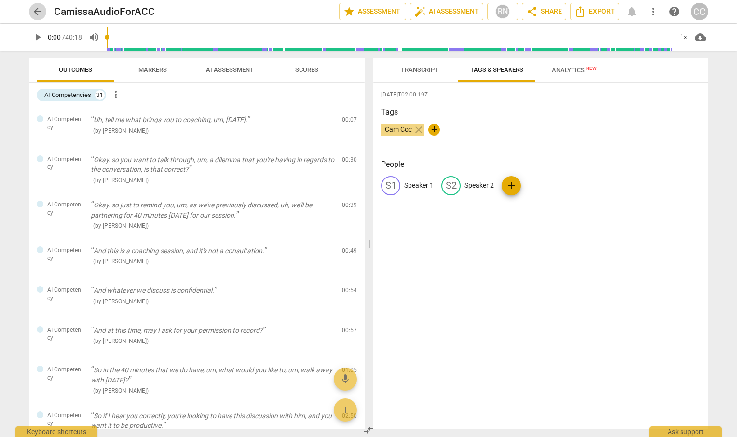
click at [34, 11] on span "arrow_back" at bounding box center [38, 12] width 12 height 12
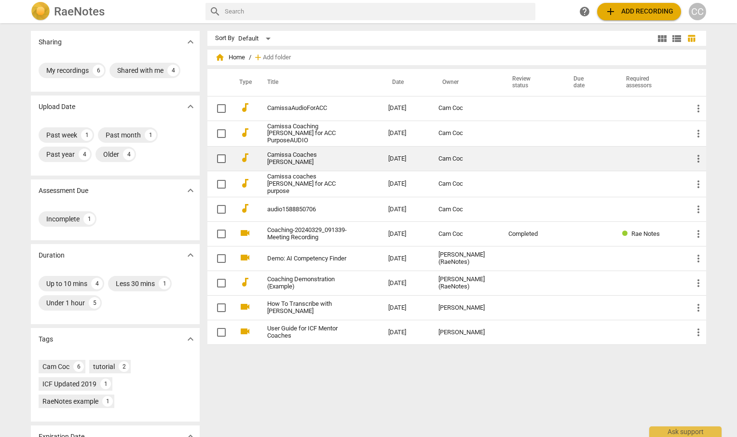
click at [309, 160] on link "Camissa Coaches [PERSON_NAME]" at bounding box center [310, 158] width 86 height 14
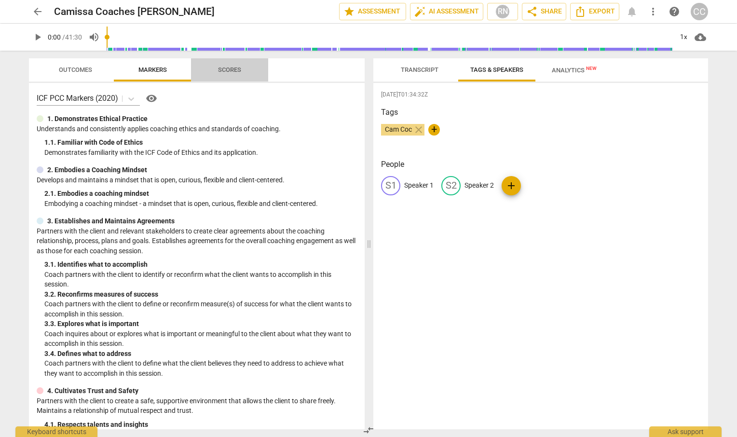
click at [229, 69] on span "Scores" at bounding box center [229, 69] width 23 height 7
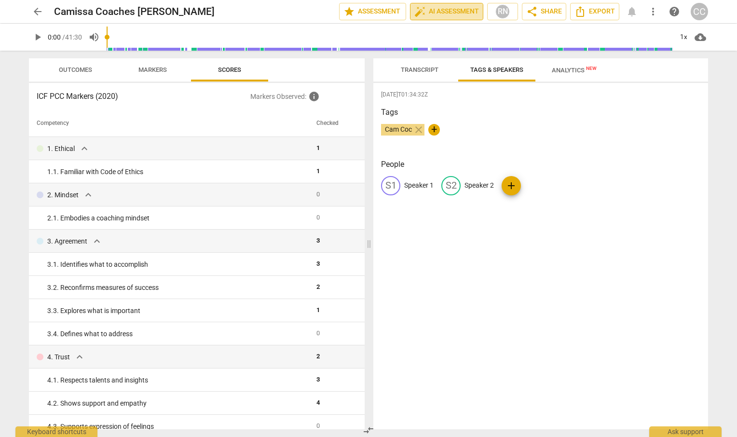
click at [438, 9] on span "auto_fix_high AI Assessment" at bounding box center [446, 12] width 65 height 12
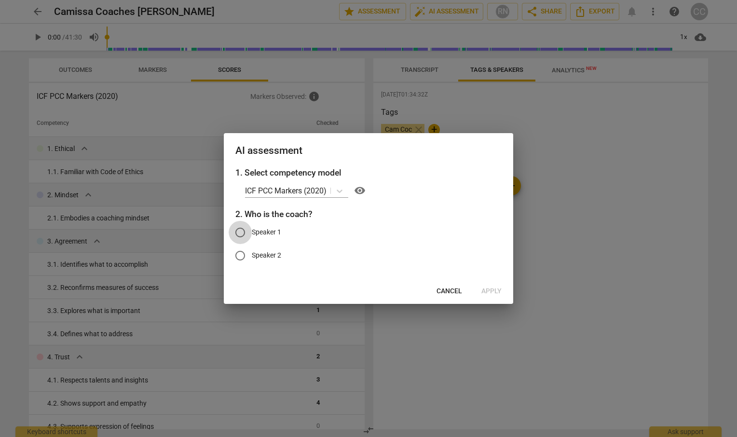
click at [241, 234] on input "Speaker 1" at bounding box center [239, 232] width 23 height 23
radio input "true"
click at [490, 289] on span "Apply" at bounding box center [491, 291] width 20 height 10
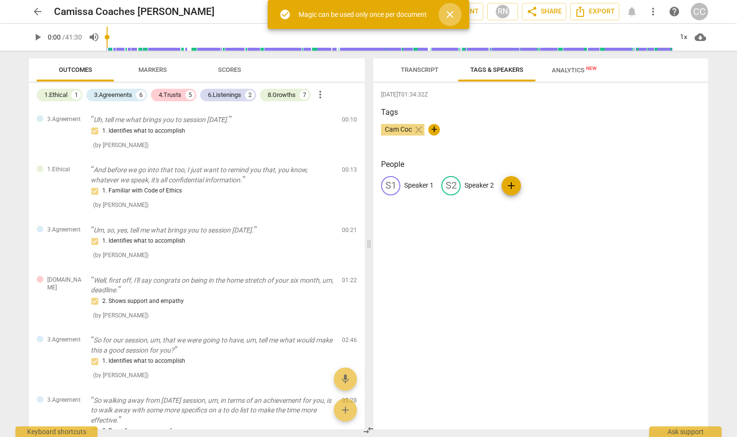
click at [452, 16] on span "close" at bounding box center [450, 15] width 12 height 12
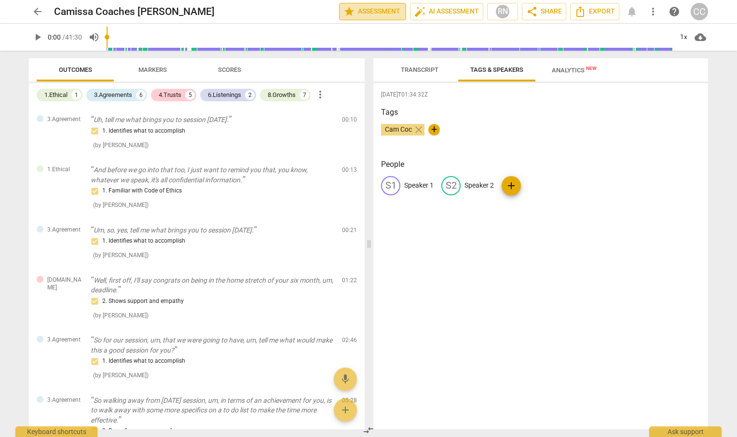
click at [360, 16] on span "star Assessment" at bounding box center [372, 12] width 58 height 12
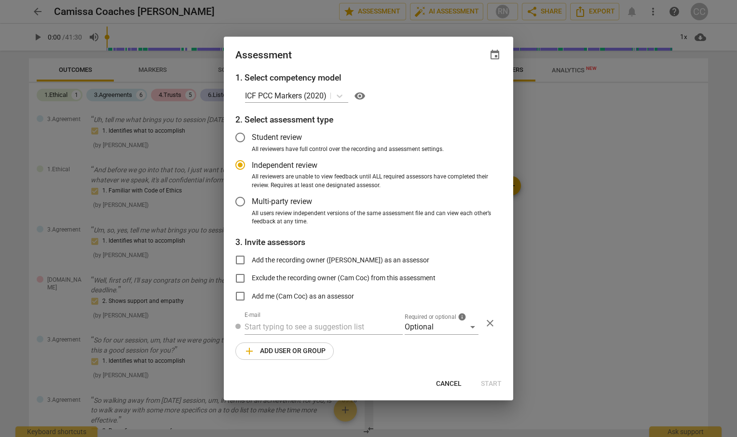
radio input "false"
click at [240, 257] on input "Add the recording owner ([PERSON_NAME]) as an assessor" at bounding box center [239, 259] width 23 height 23
checkbox input "true"
radio input "false"
click at [240, 257] on input "Add the recording owner ([PERSON_NAME]) as an assessor" at bounding box center [239, 259] width 23 height 23
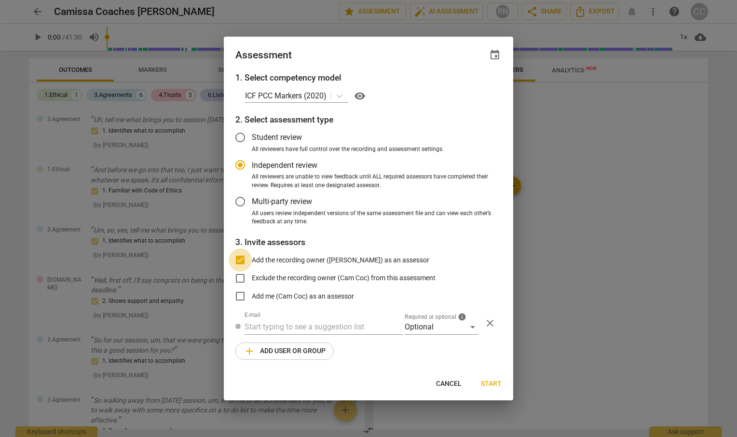
checkbox input "false"
click at [450, 379] on span "Cancel" at bounding box center [449, 384] width 26 height 10
radio input "false"
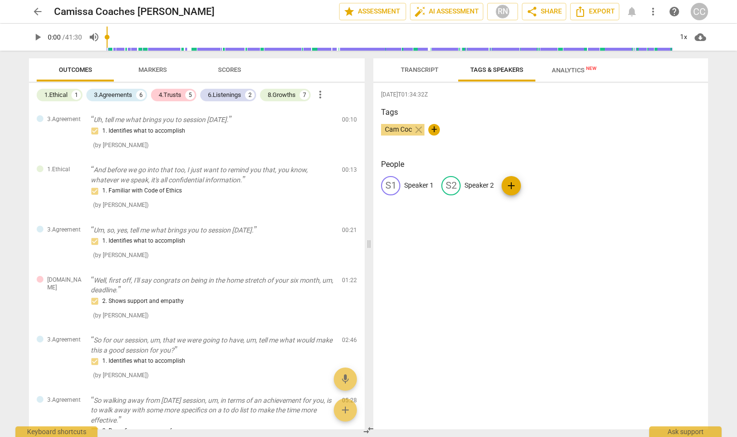
click at [37, 9] on span "arrow_back" at bounding box center [38, 12] width 12 height 12
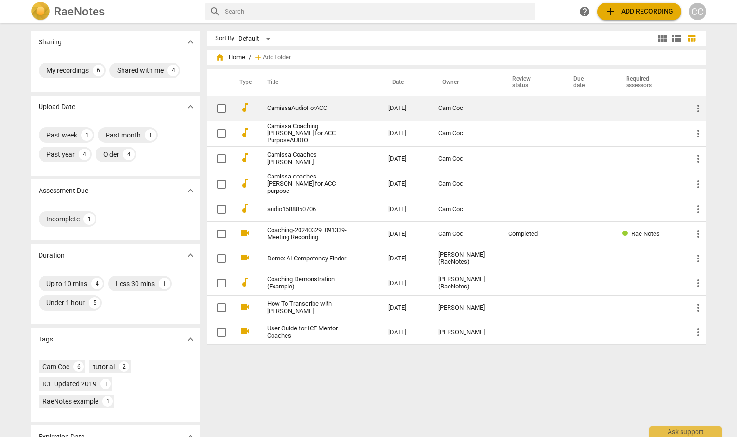
click at [283, 105] on link "CamissaAudioForACC" at bounding box center [310, 108] width 86 height 7
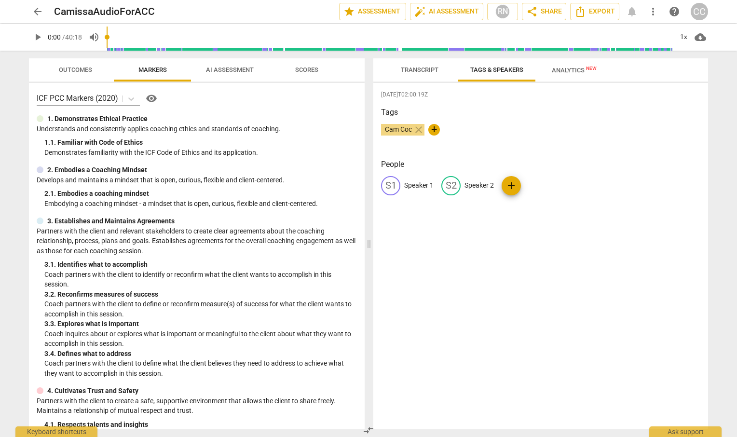
click at [568, 74] on span "Analytics New" at bounding box center [574, 70] width 68 height 14
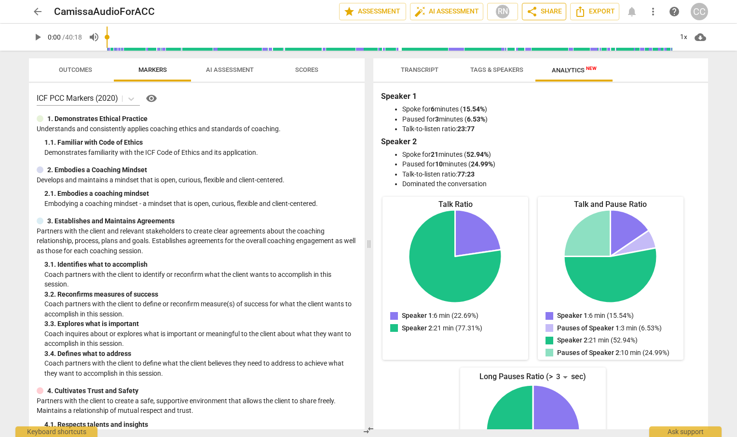
click at [537, 11] on span "share" at bounding box center [532, 12] width 12 height 12
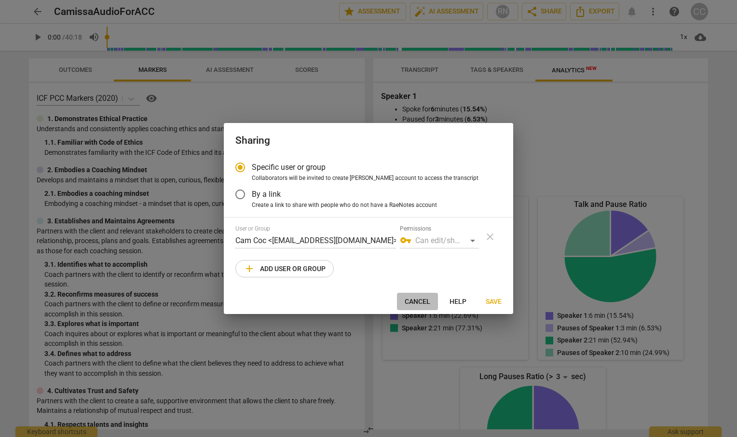
click at [419, 298] on span "Cancel" at bounding box center [417, 302] width 26 height 10
radio input "false"
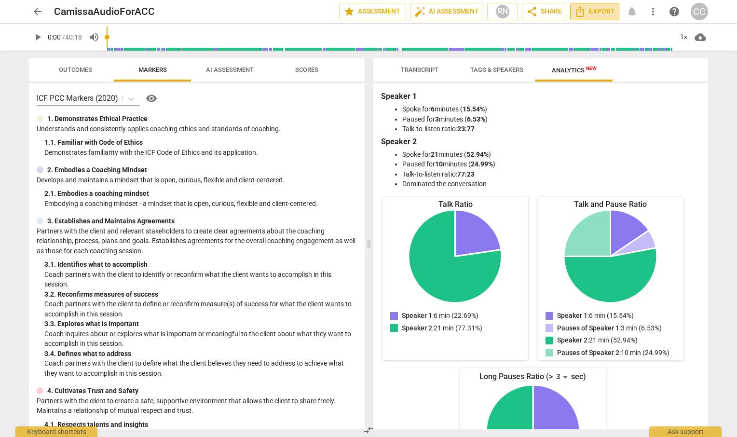
click at [600, 5] on button "Export" at bounding box center [594, 11] width 49 height 17
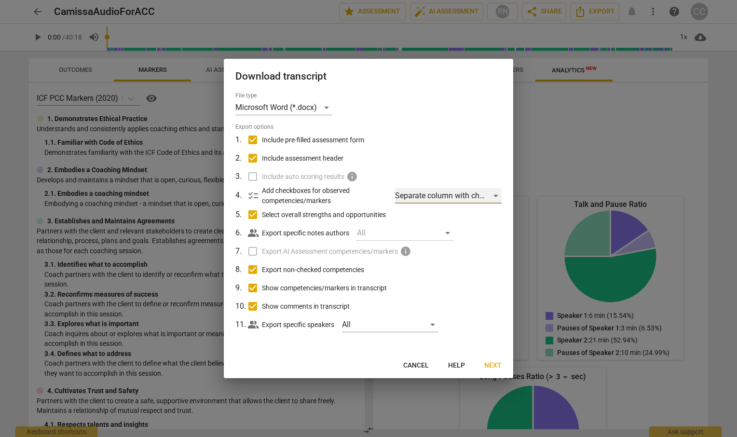
click at [485, 196] on div "Separate column with check marks" at bounding box center [448, 195] width 107 height 15
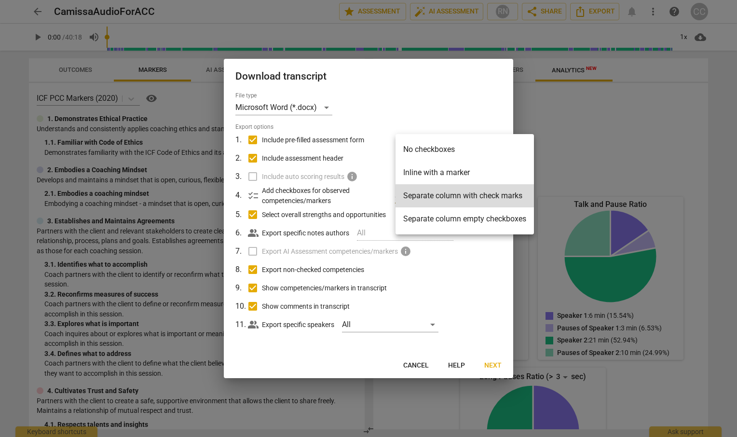
click at [437, 323] on div at bounding box center [368, 218] width 737 height 437
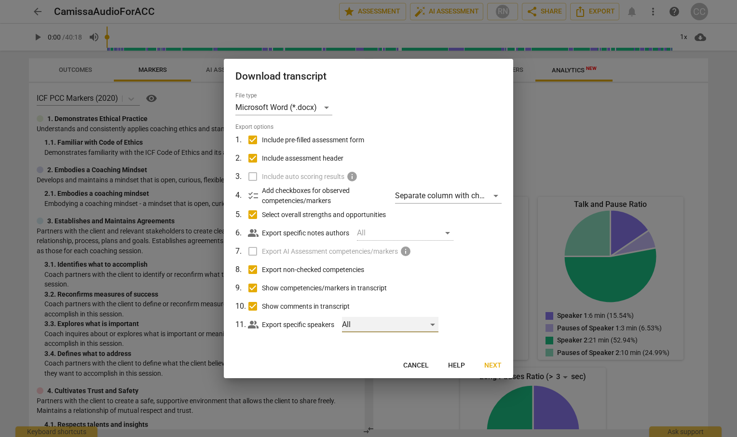
click at [434, 323] on div "All" at bounding box center [390, 324] width 96 height 15
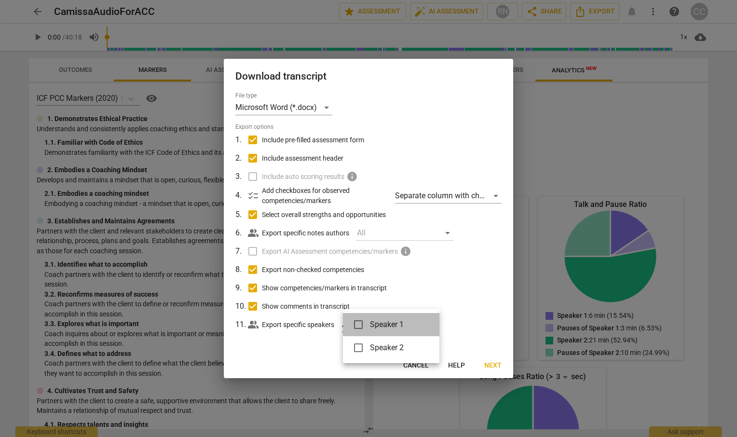
click at [434, 323] on li "Speaker 1" at bounding box center [391, 324] width 96 height 23
checkbox input "false"
click at [314, 351] on div at bounding box center [368, 218] width 737 height 437
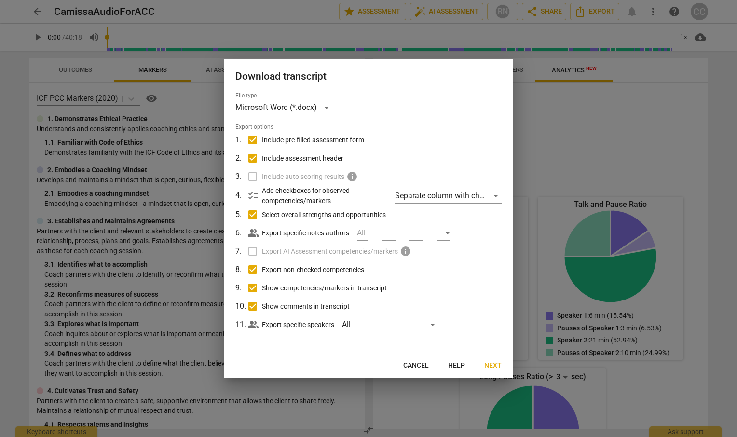
click at [256, 253] on label "Export AI Assessment competencies/markers info" at bounding box center [367, 251] width 253 height 18
click at [250, 249] on label "Export AI Assessment competencies/markers info" at bounding box center [367, 251] width 253 height 18
click at [487, 364] on span "Next" at bounding box center [492, 366] width 17 height 10
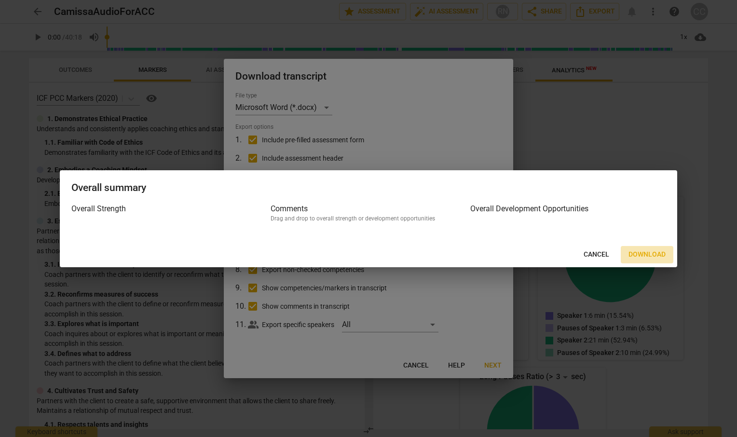
click at [647, 253] on span "Download" at bounding box center [646, 255] width 37 height 10
